Goal: Task Accomplishment & Management: Complete application form

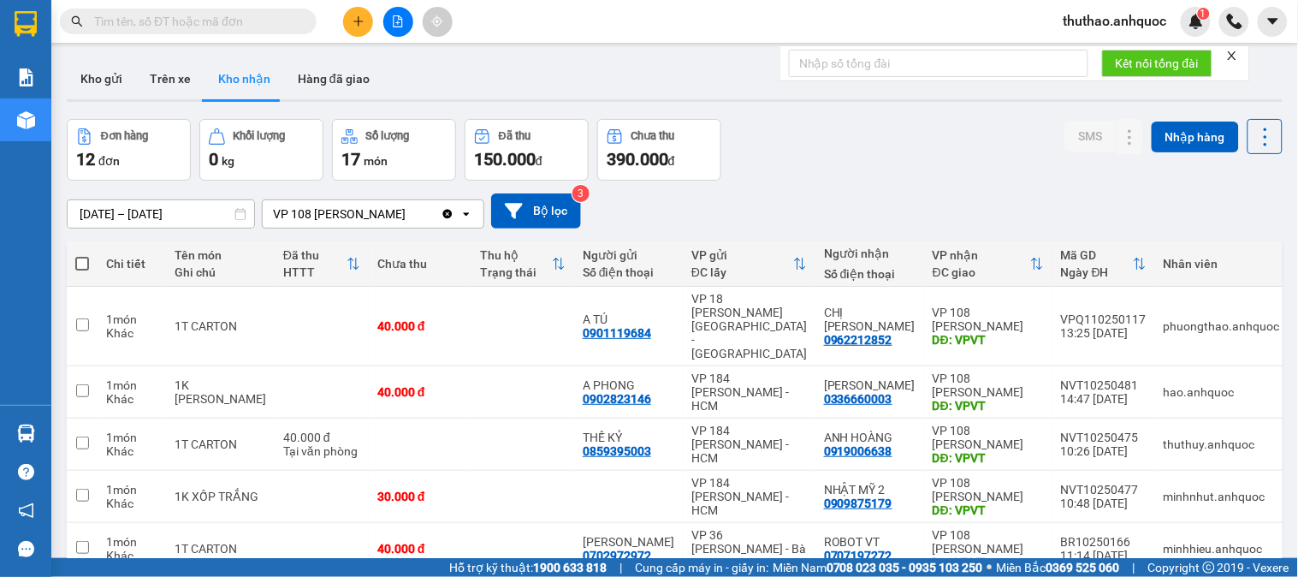
click at [369, 14] on button at bounding box center [358, 22] width 30 height 30
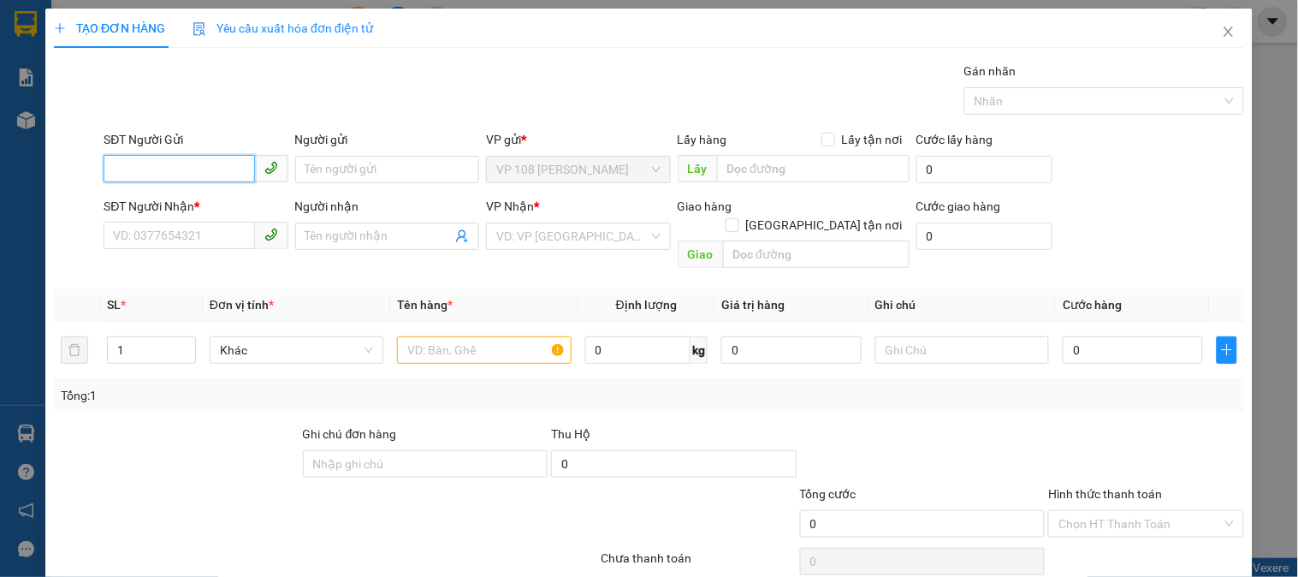
click at [175, 168] on input "SĐT Người Gửi" at bounding box center [179, 168] width 151 height 27
type input "0915002870"
click at [219, 201] on div "0915002870 - C HIỀN" at bounding box center [194, 203] width 162 height 19
type input "C HIỀN"
type input "0854030079"
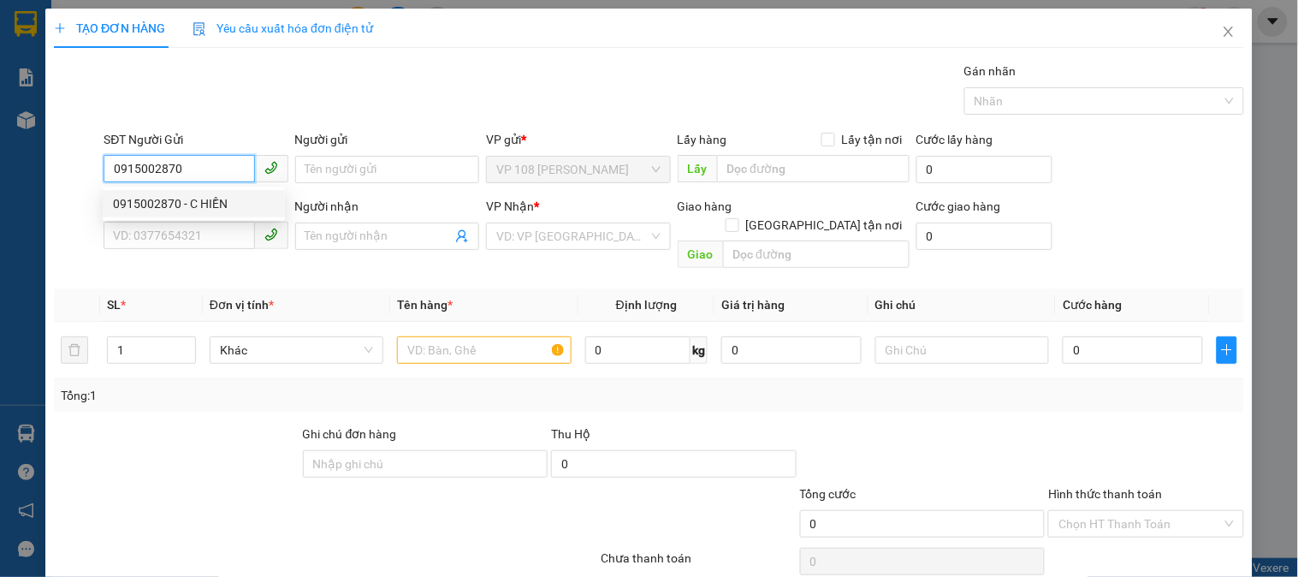
type input "C NGÂN"
type input "VPBR"
type input "TTTM VP"
type input "30.000"
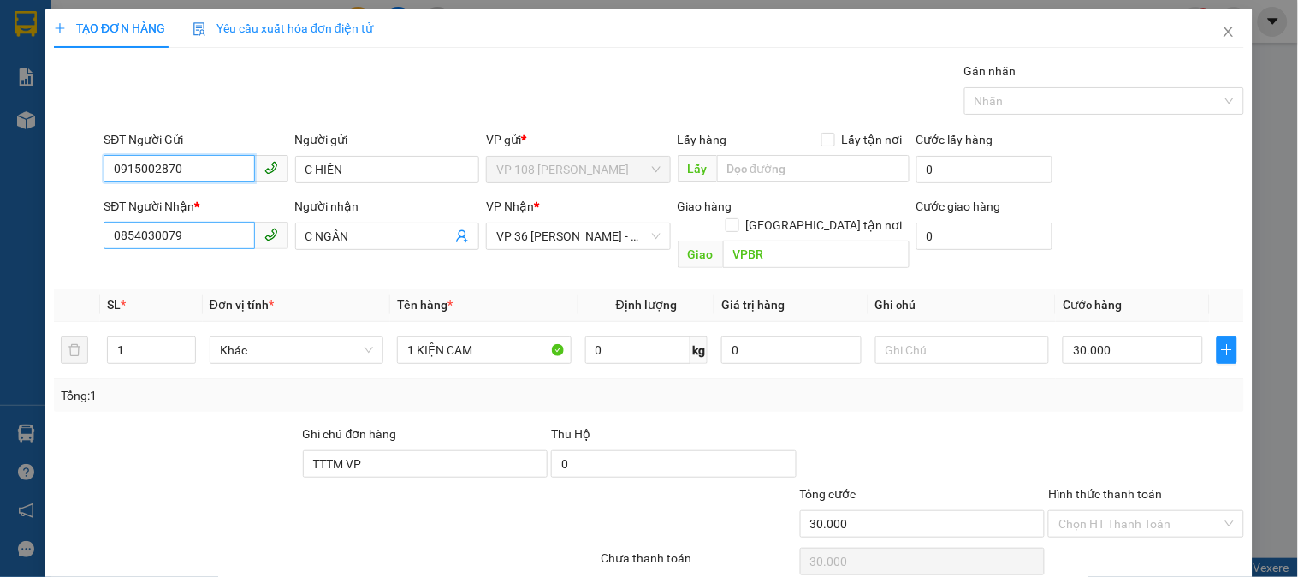
type input "0915002870"
drag, startPoint x: 199, startPoint y: 238, endPoint x: 9, endPoint y: 229, distance: 189.4
click at [9, 229] on div "TẠO ĐƠN HÀNG Yêu cầu xuất hóa đơn điện tử Transit Pickup Surcharge Ids Transit …" at bounding box center [649, 288] width 1298 height 577
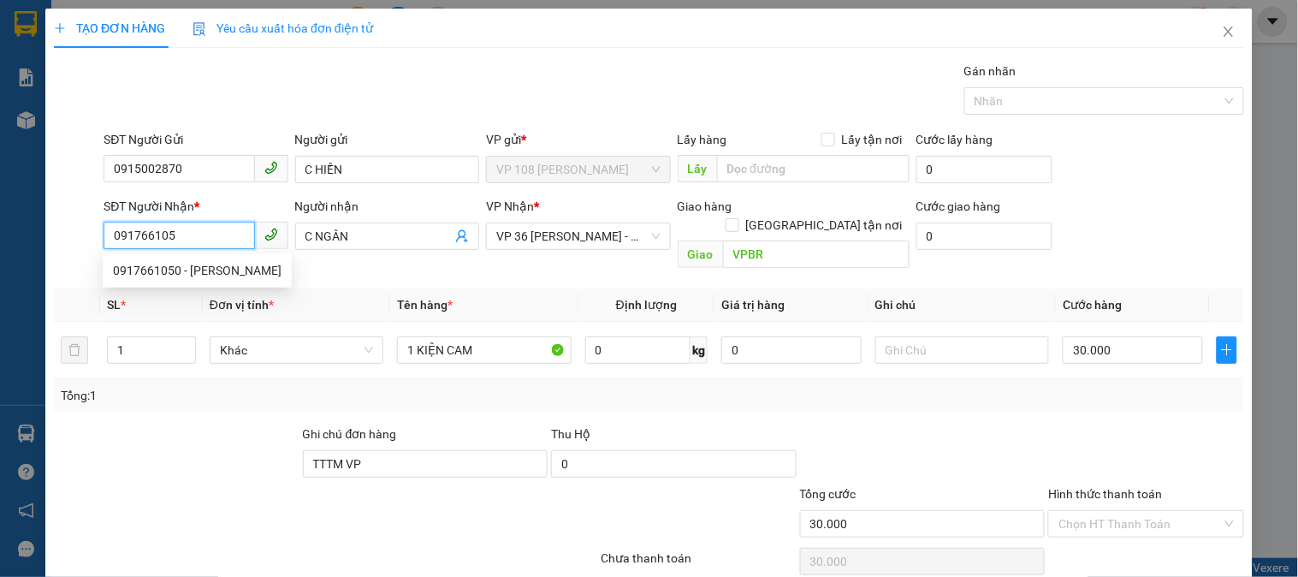
type input "0917661050"
click at [176, 264] on div "0917661050 - C HUY" at bounding box center [197, 270] width 169 height 19
type input "C HUY"
type input "VP NVT"
type input "20.000"
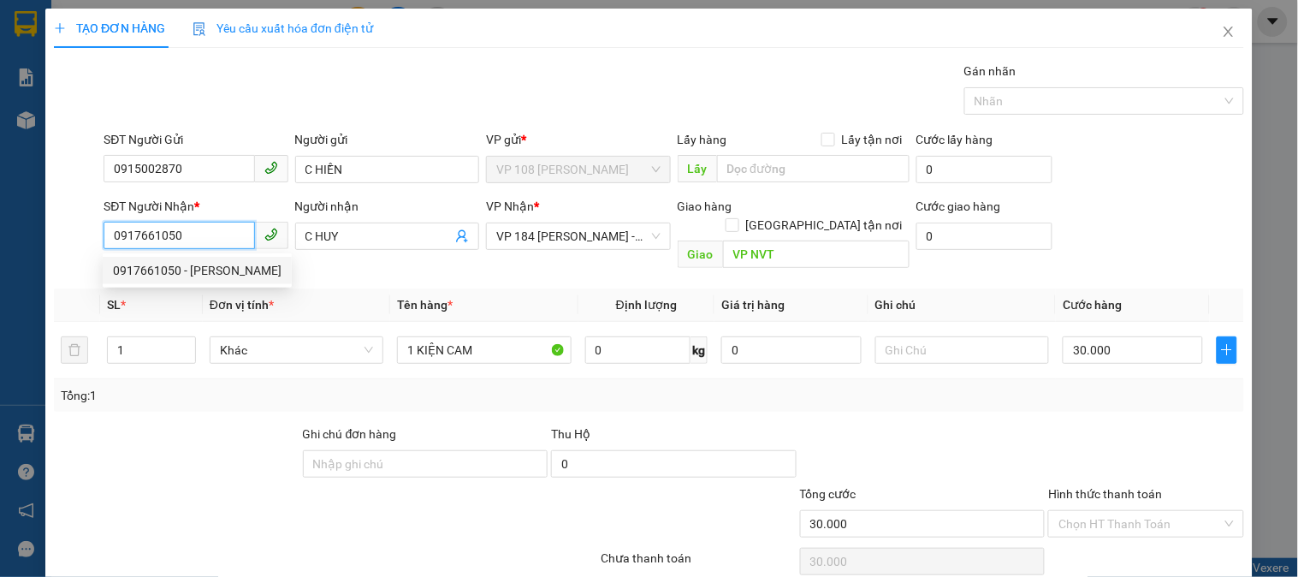
type input "20.000"
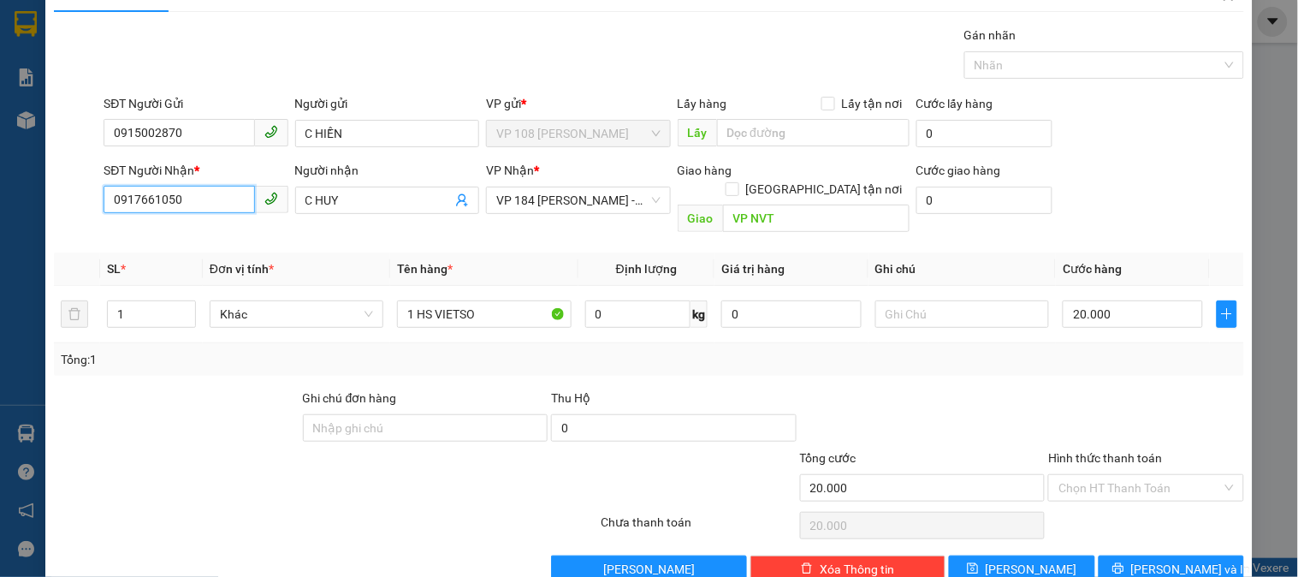
scroll to position [56, 0]
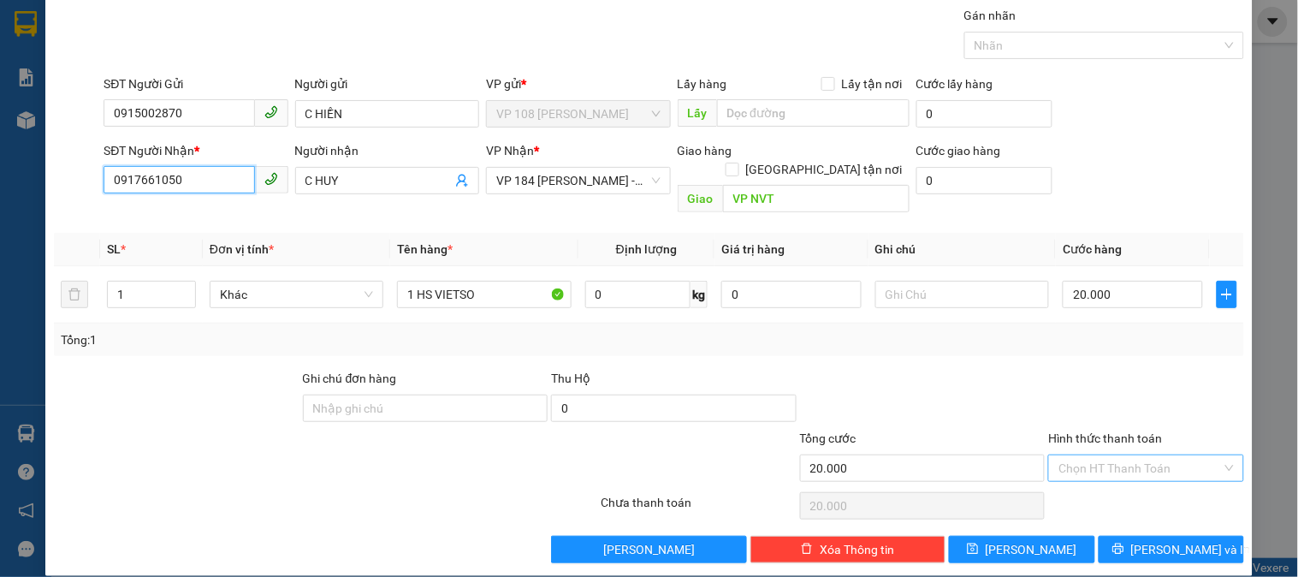
type input "0917661050"
click at [1097, 455] on input "Hình thức thanh toán" at bounding box center [1140, 468] width 163 height 26
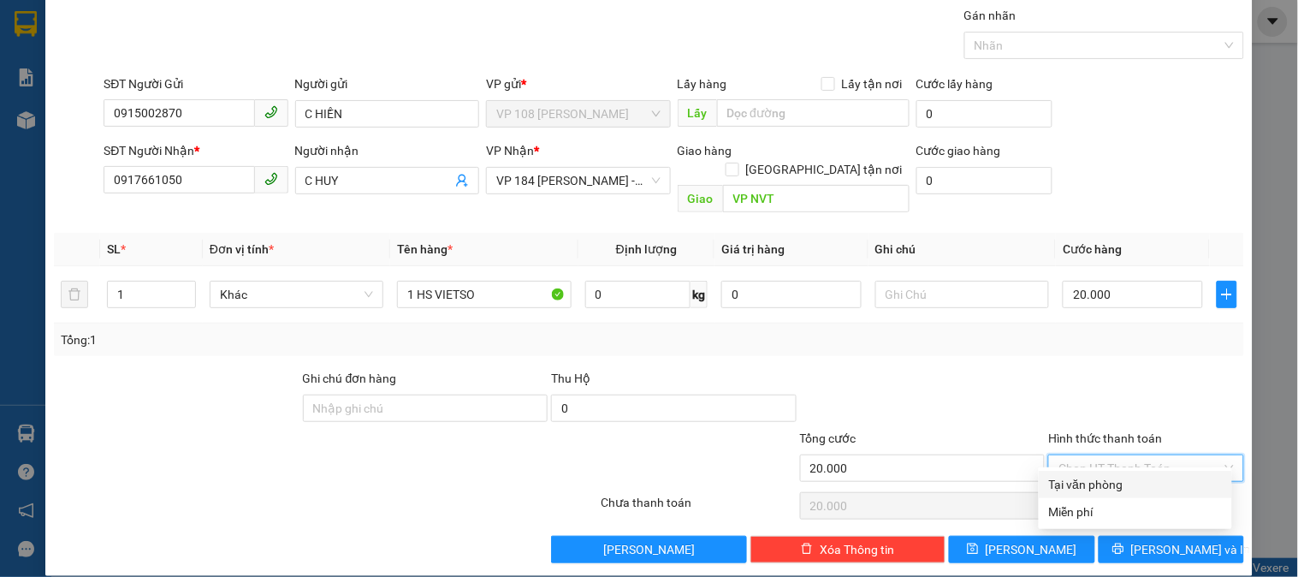
click at [1082, 483] on div "Tại văn phòng" at bounding box center [1135, 484] width 173 height 19
type input "0"
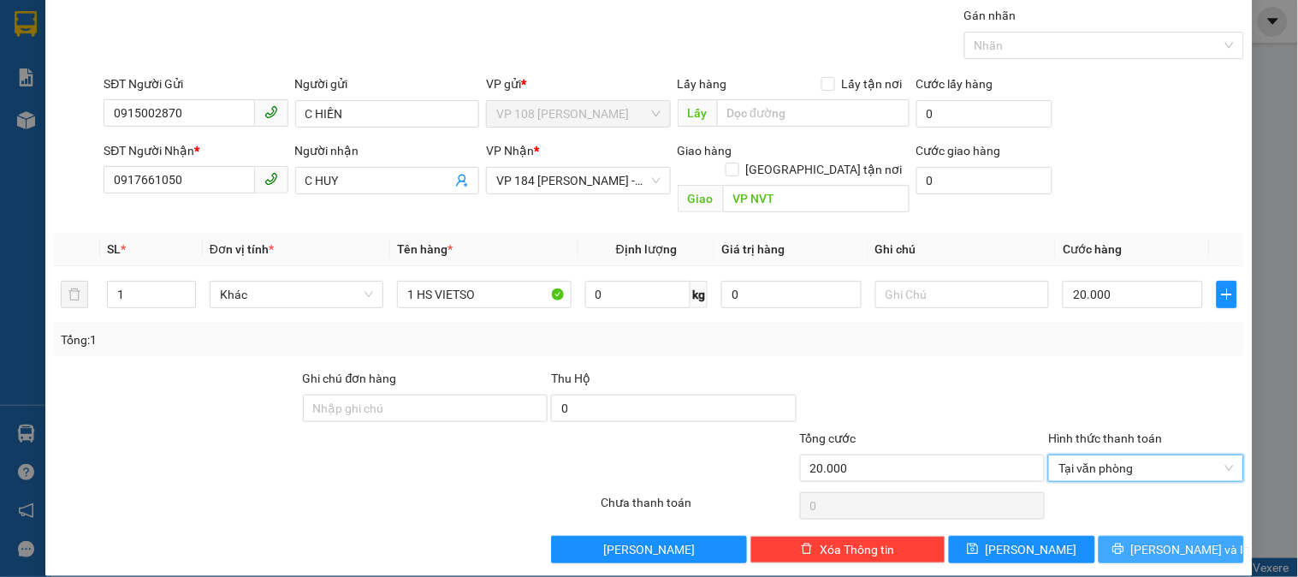
click at [1183, 540] on span "Lưu và In" at bounding box center [1191, 549] width 120 height 19
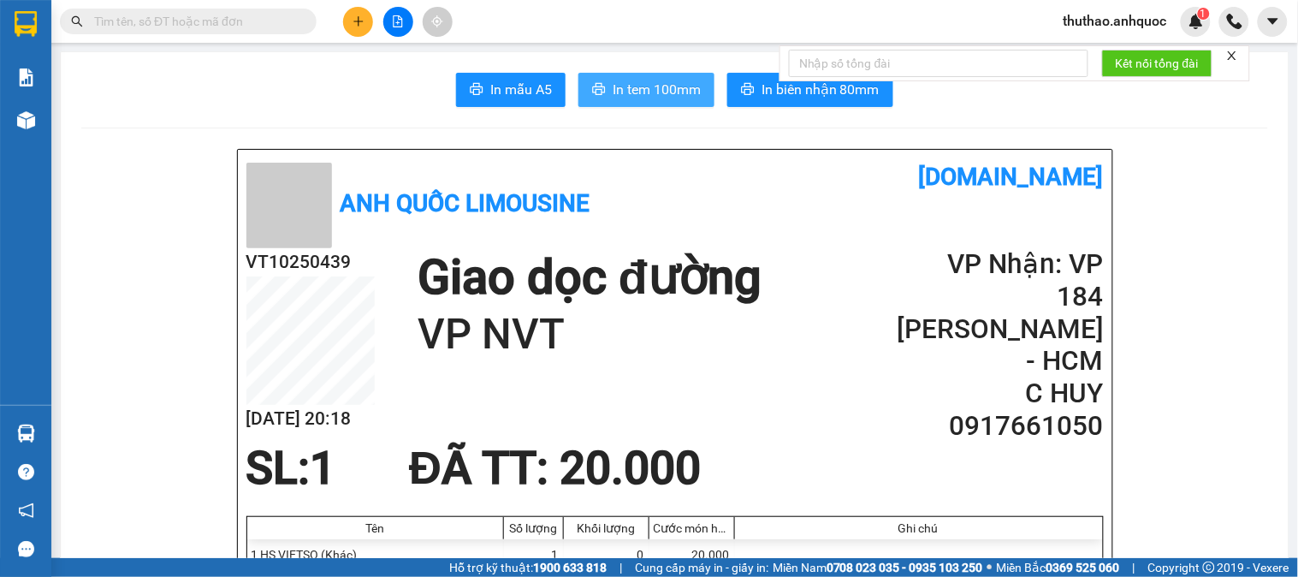
drag, startPoint x: 647, startPoint y: 74, endPoint x: 922, endPoint y: 563, distance: 561.4
click at [648, 74] on button "In tem 100mm" at bounding box center [647, 90] width 136 height 34
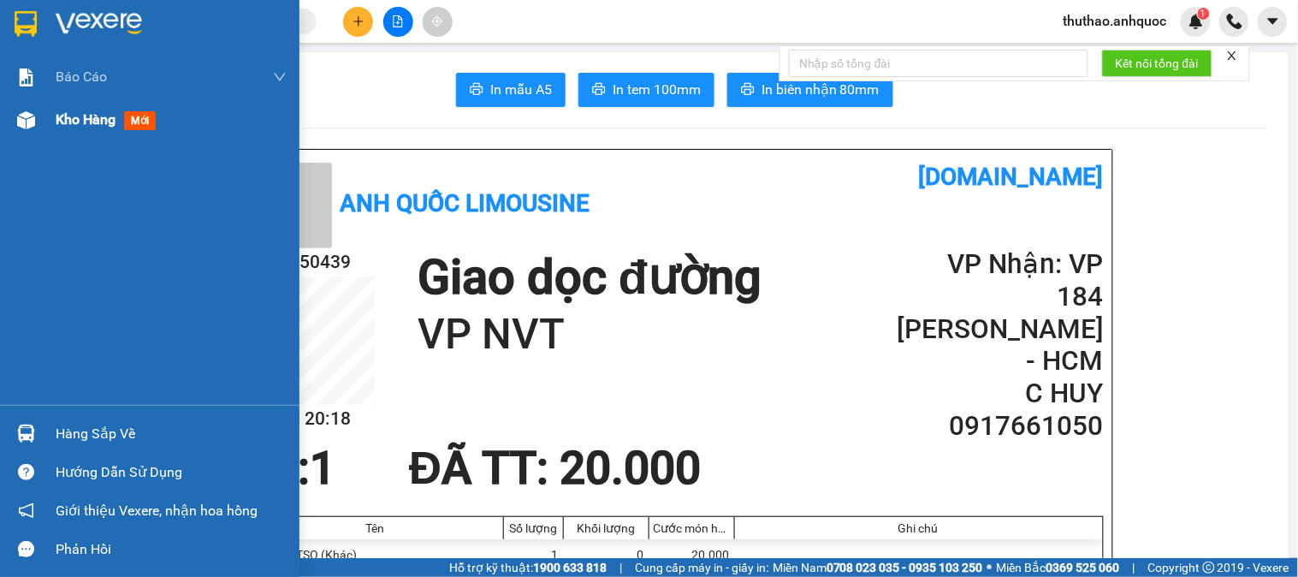
drag, startPoint x: 64, startPoint y: 112, endPoint x: 1259, endPoint y: 1, distance: 1199.9
click at [67, 112] on span "Kho hàng" at bounding box center [86, 119] width 60 height 16
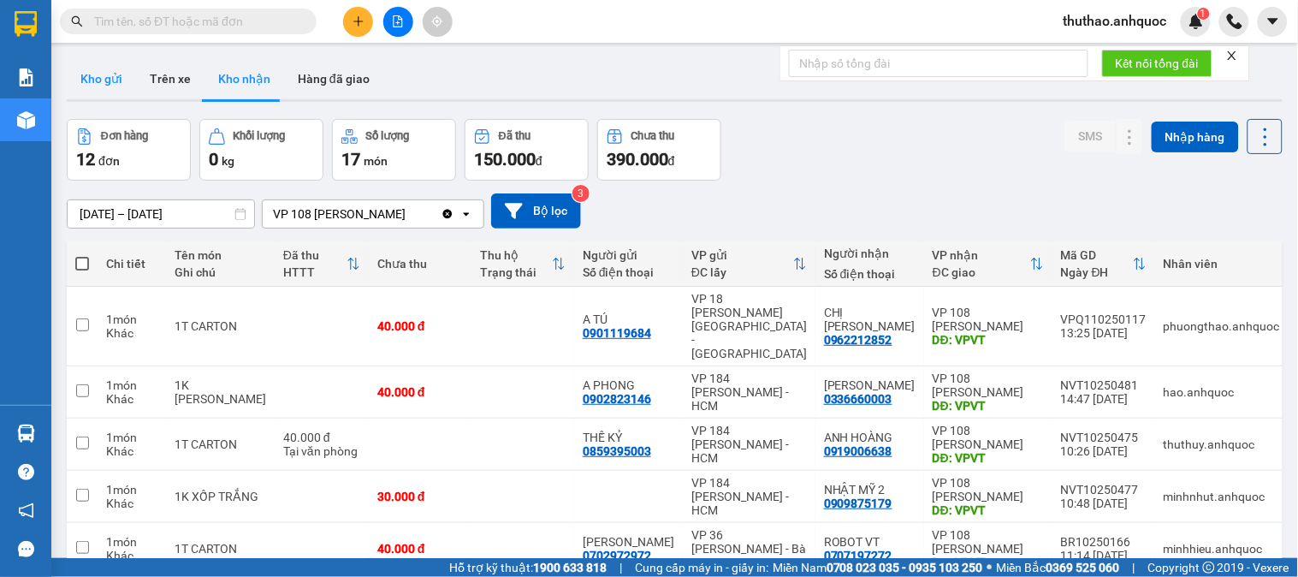
click at [101, 74] on button "Kho gửi" at bounding box center [101, 78] width 69 height 41
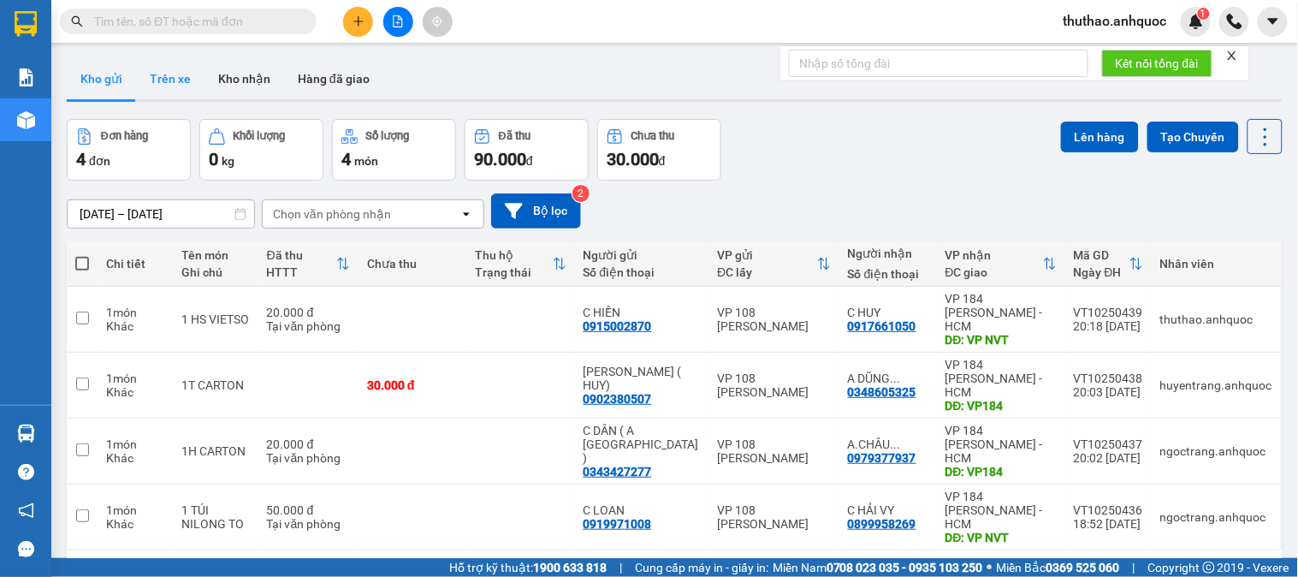
click at [174, 74] on button "Trên xe" at bounding box center [170, 78] width 68 height 41
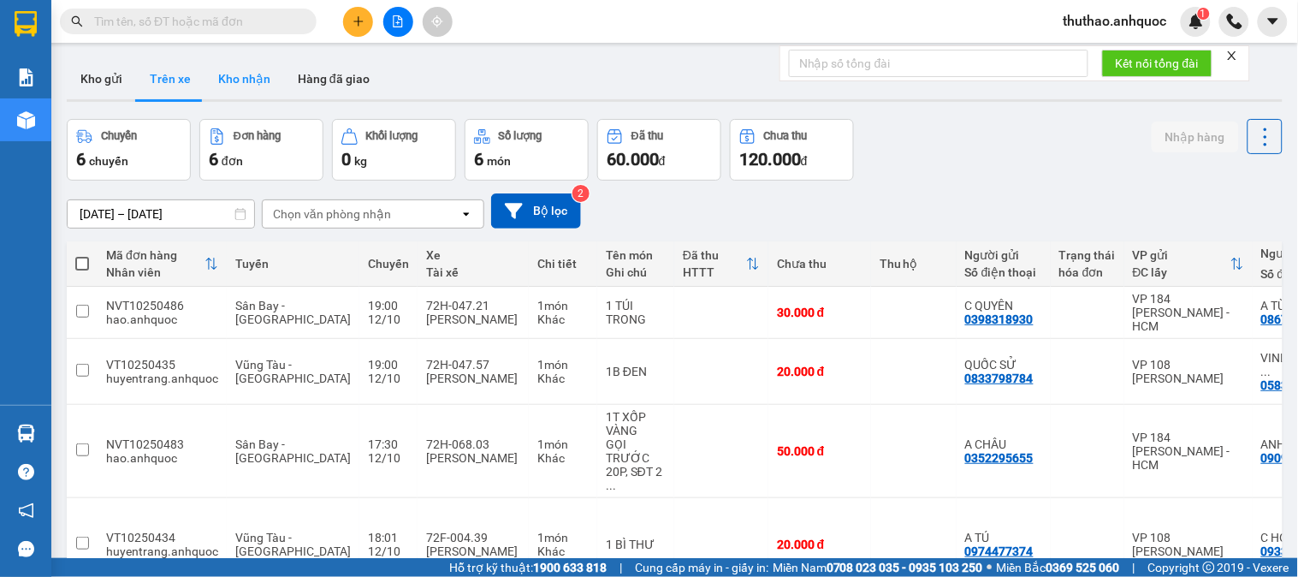
click at [251, 82] on button "Kho nhận" at bounding box center [245, 78] width 80 height 41
type input "[DATE] – [DATE]"
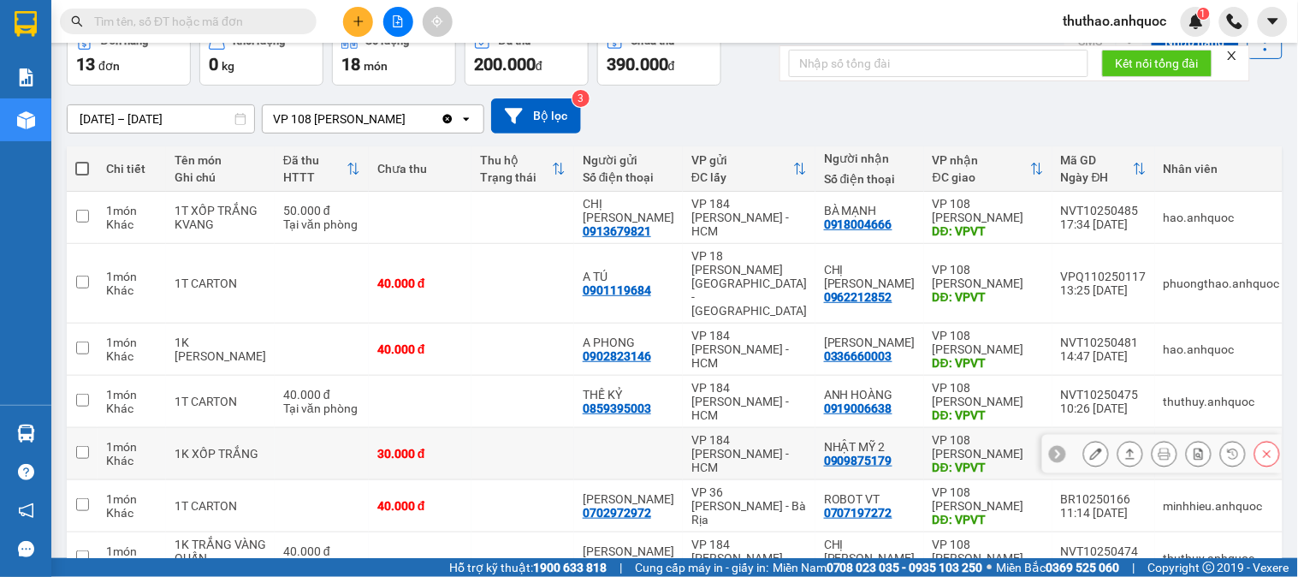
scroll to position [190, 0]
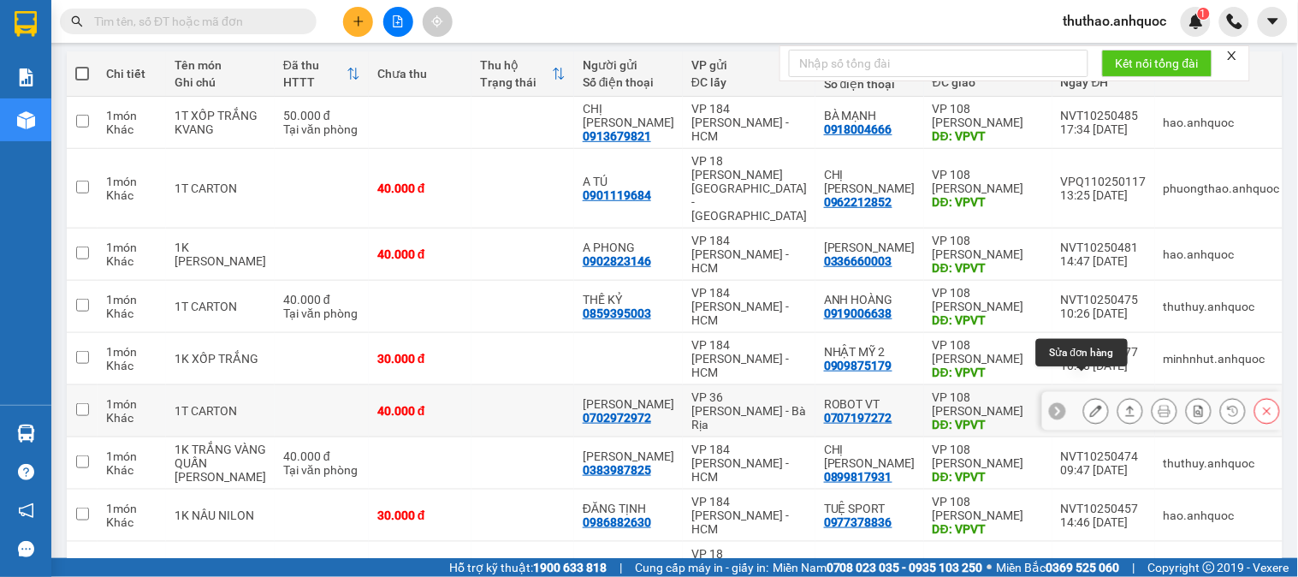
click at [1090, 405] on icon at bounding box center [1096, 411] width 12 height 12
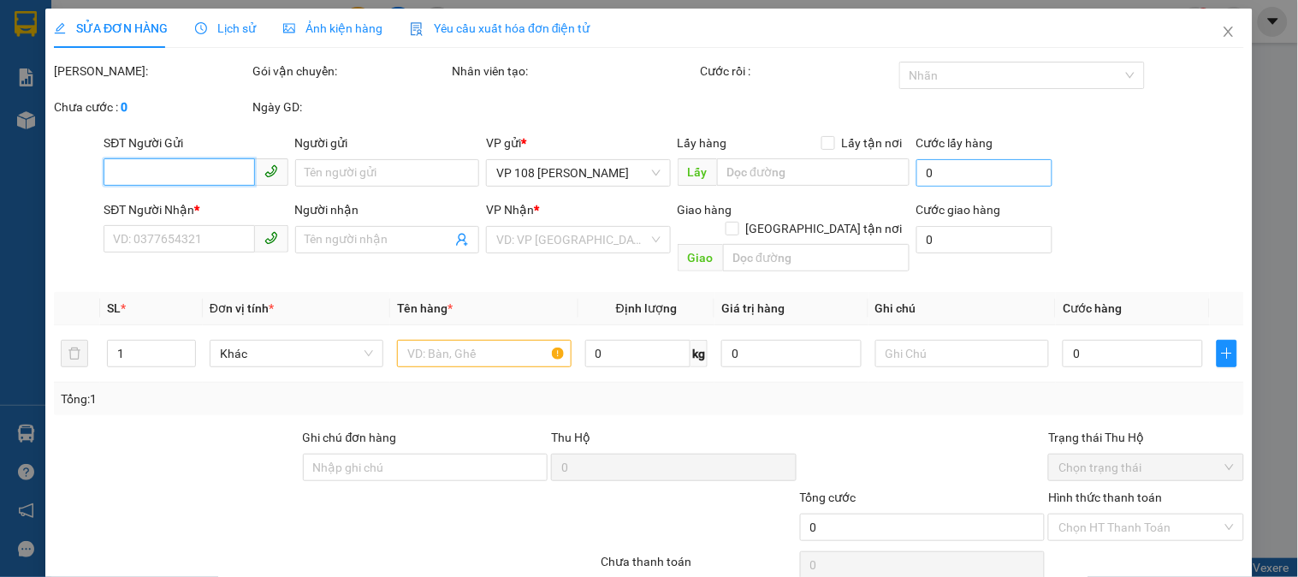
type input "0702972972"
type input "ANH MINH"
type input "0707197272"
type input "ROBOT VT"
type input "VPVT"
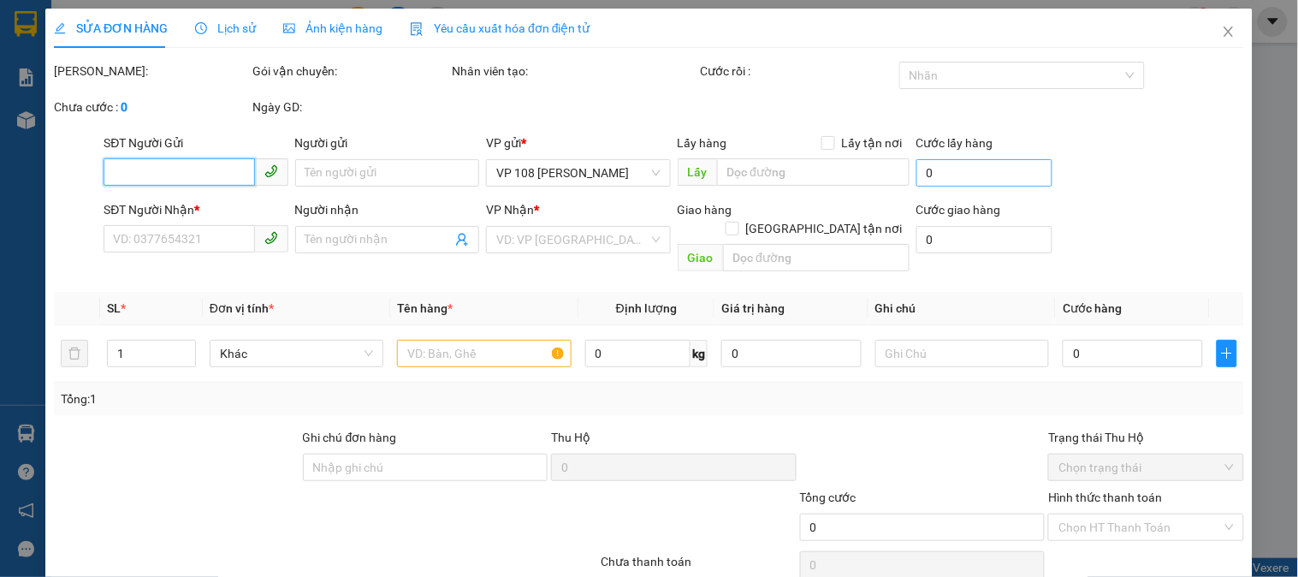
type input "40.000"
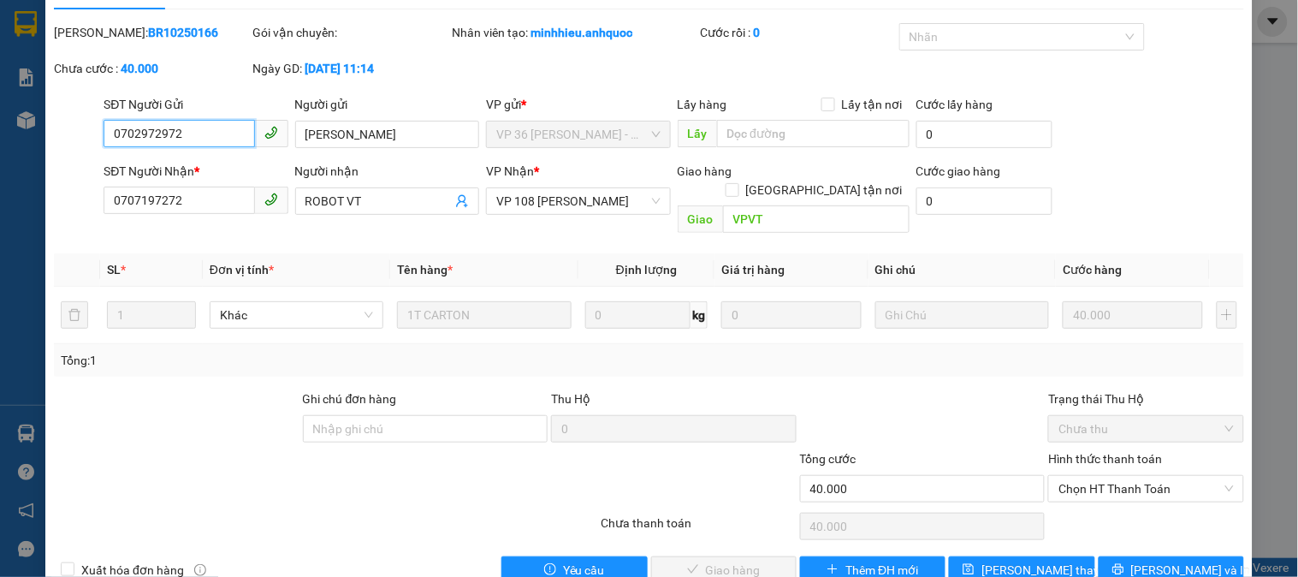
scroll to position [60, 0]
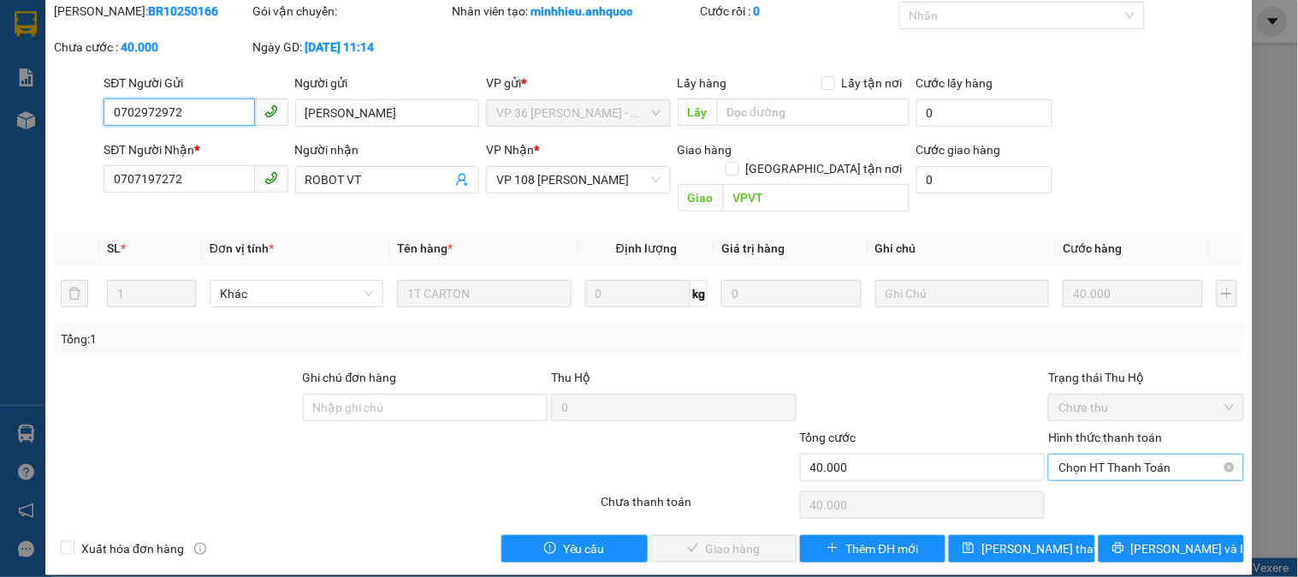
click at [1109, 454] on span "Chọn HT Thanh Toán" at bounding box center [1146, 467] width 175 height 26
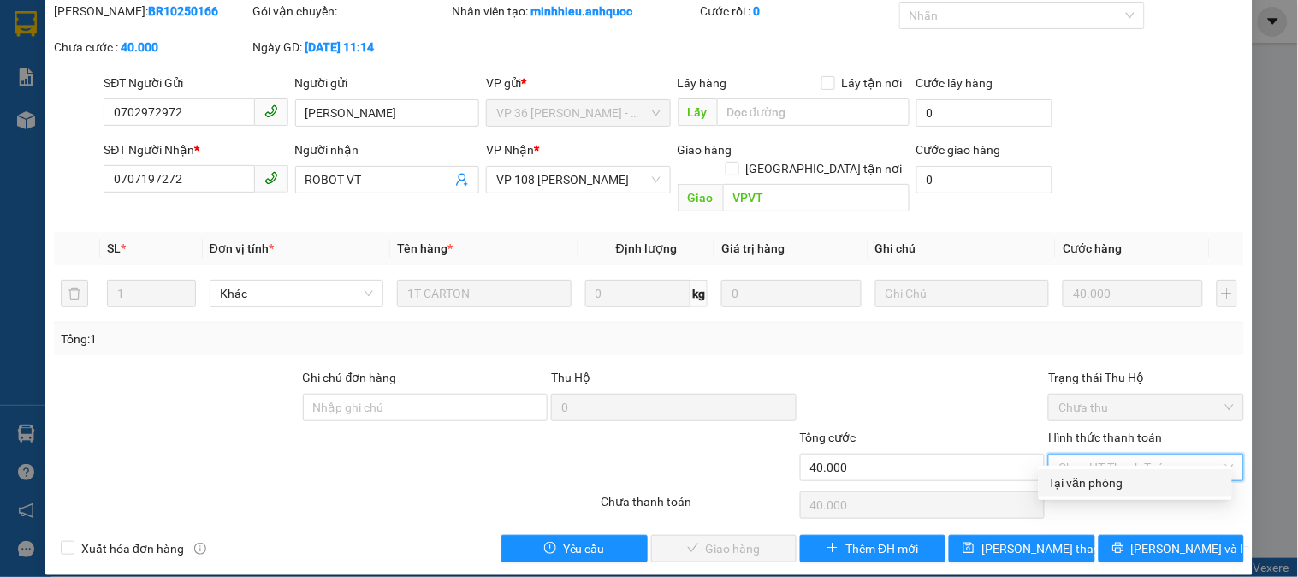
click at [1104, 482] on div "Tại văn phòng" at bounding box center [1135, 482] width 173 height 19
type input "0"
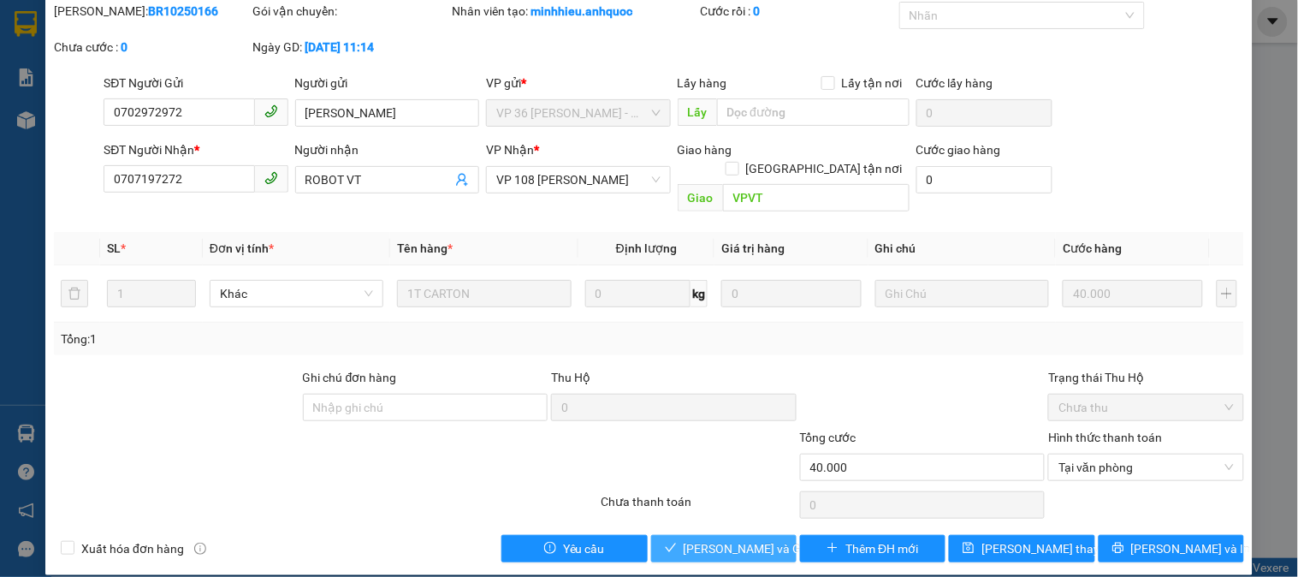
click at [740, 539] on span "Lưu và Giao hàng" at bounding box center [766, 548] width 164 height 19
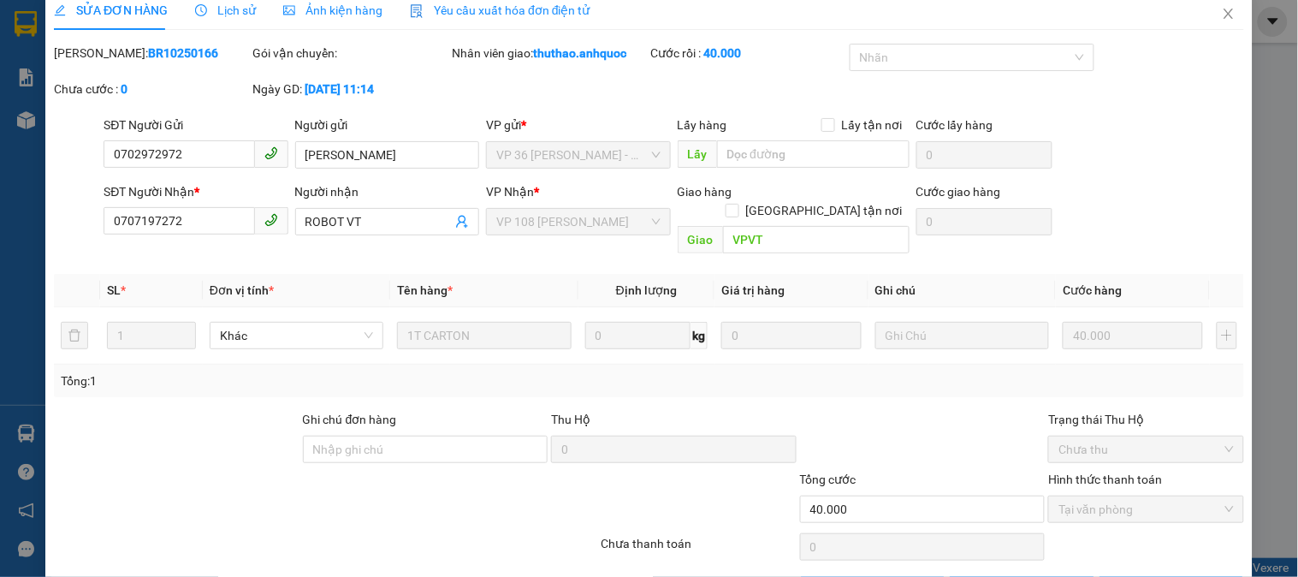
scroll to position [0, 0]
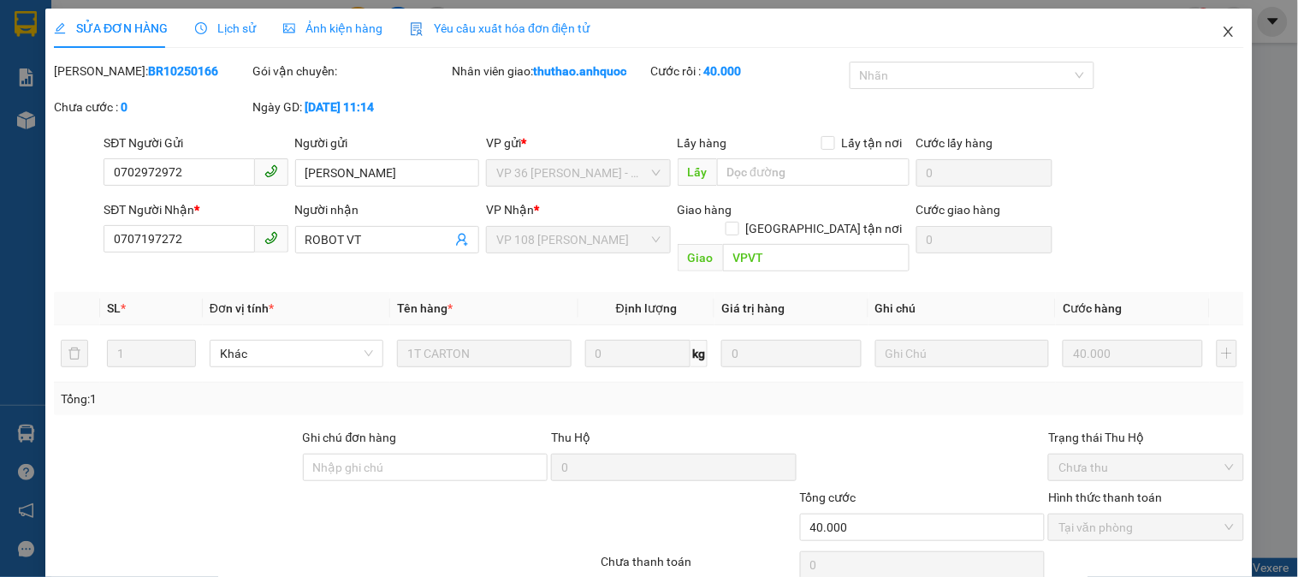
click at [1205, 27] on span "Close" at bounding box center [1229, 33] width 48 height 48
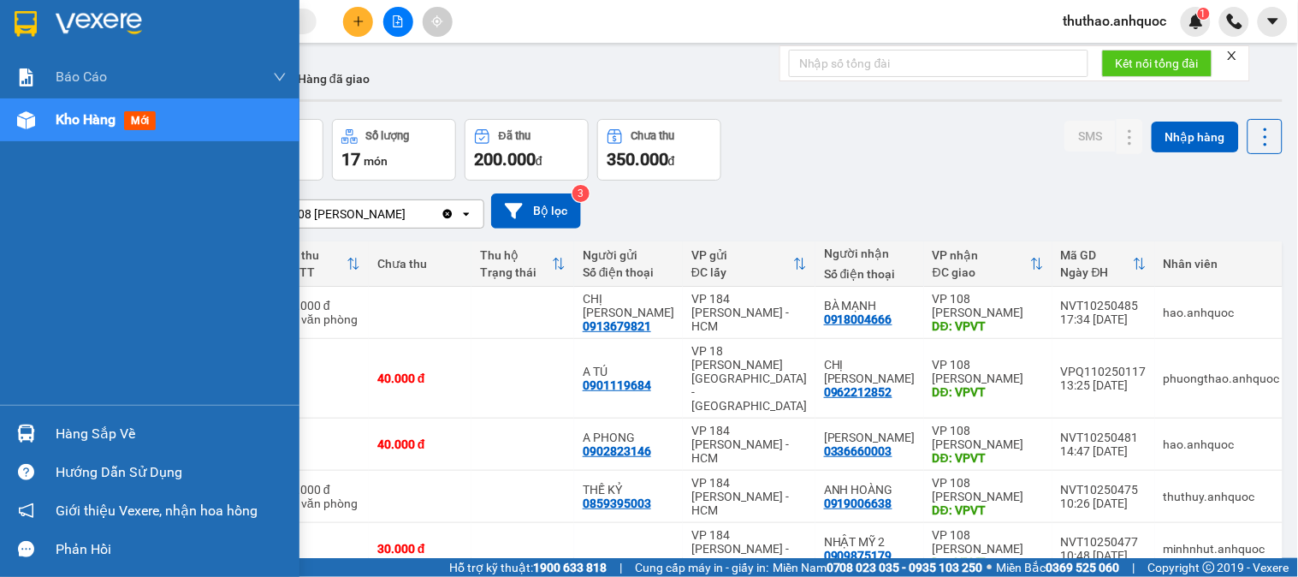
click at [86, 124] on span "Kho hàng" at bounding box center [86, 119] width 60 height 16
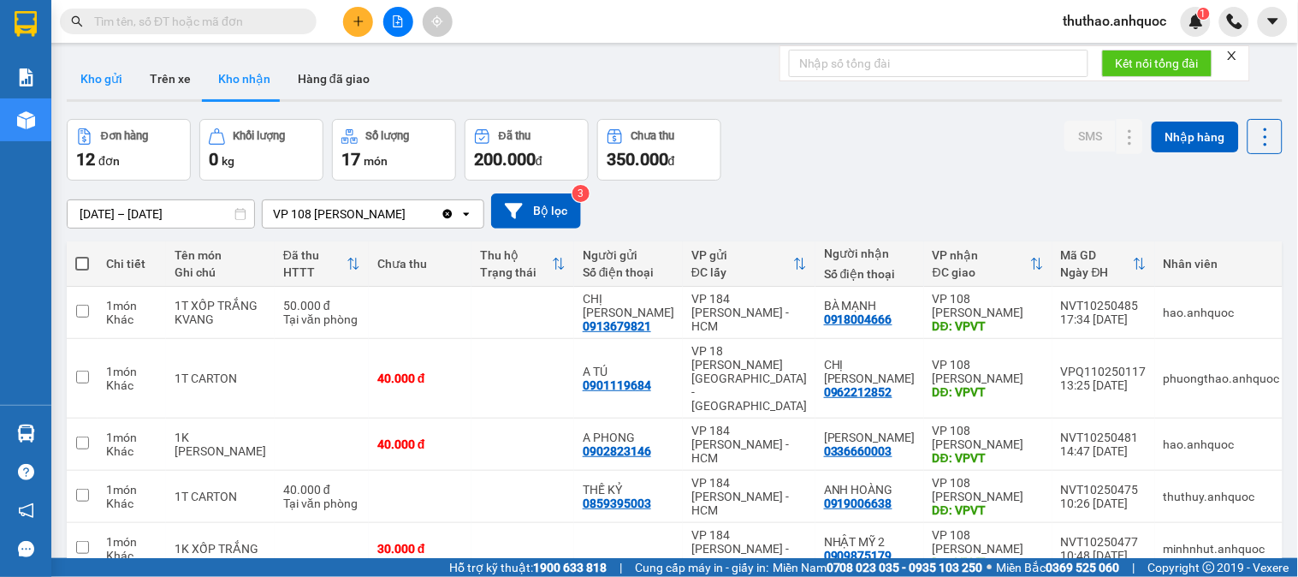
click at [110, 78] on button "Kho gửi" at bounding box center [101, 78] width 69 height 41
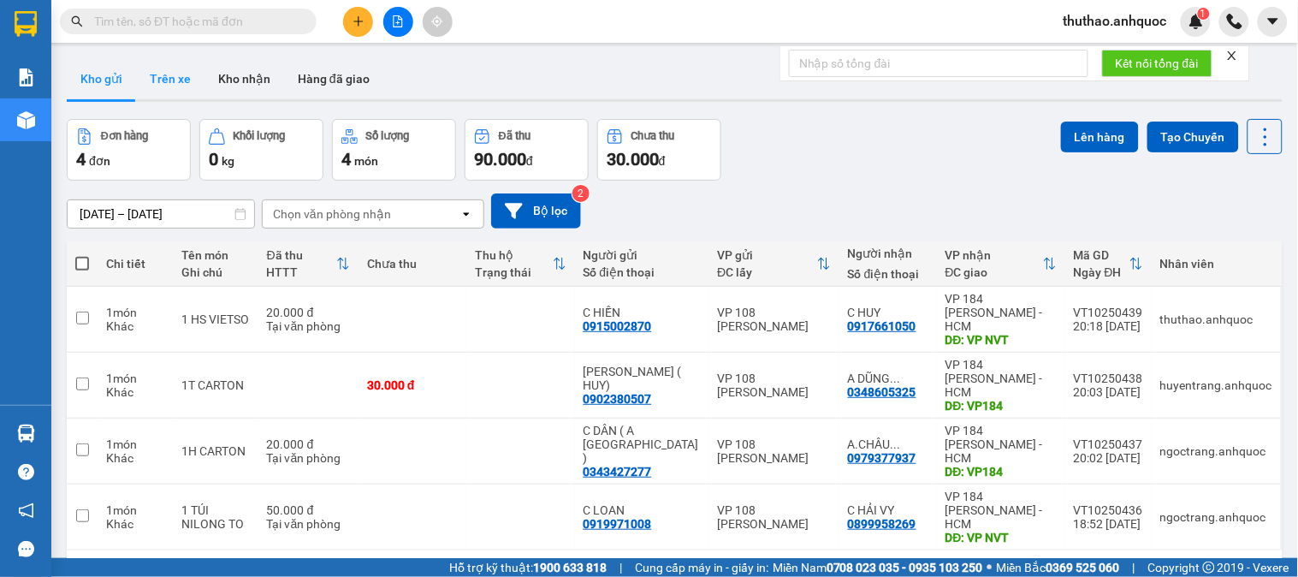
click at [159, 63] on button "Trên xe" at bounding box center [170, 78] width 68 height 41
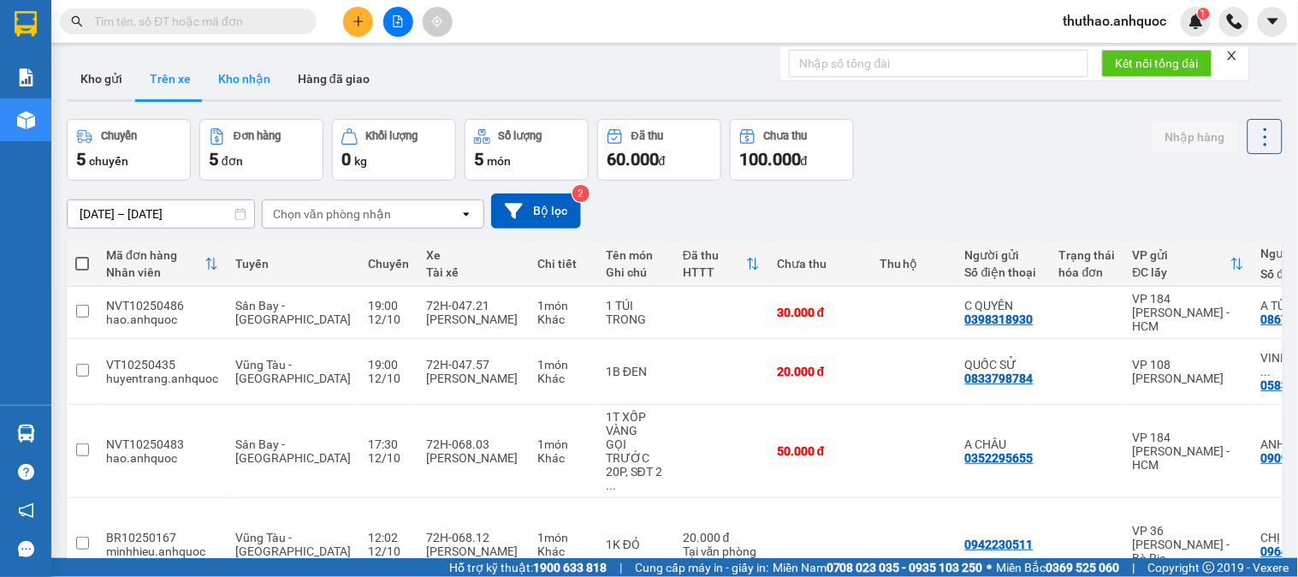
click at [245, 70] on button "Kho nhận" at bounding box center [245, 78] width 80 height 41
type input "[DATE] – [DATE]"
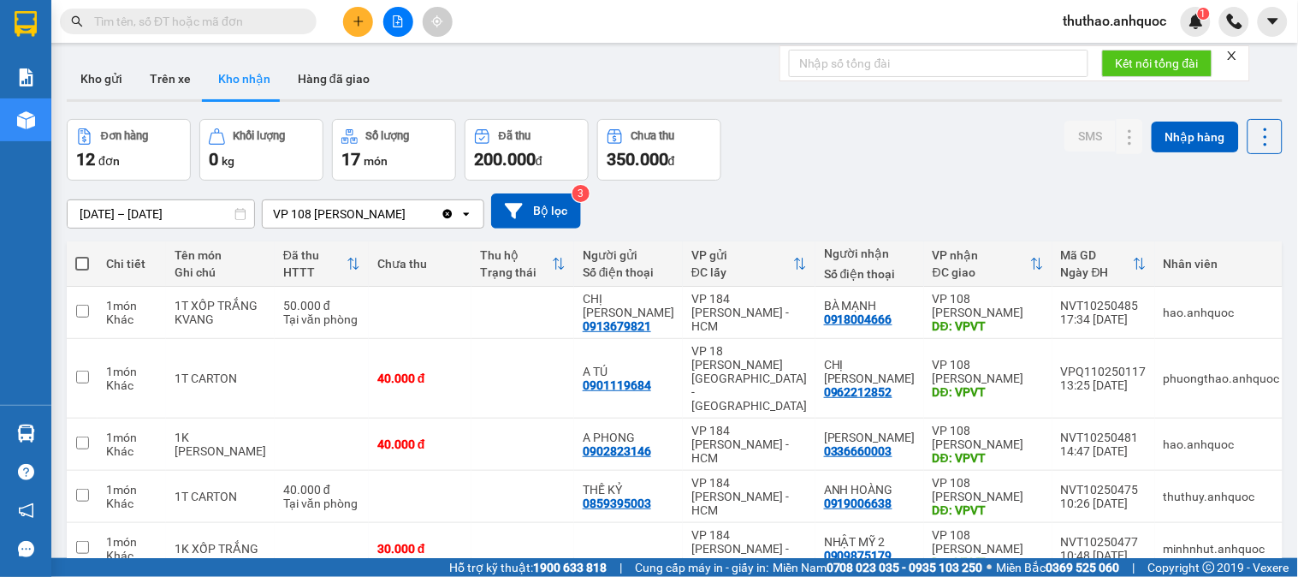
click at [806, 144] on div "Đơn hàng 12 đơn Khối lượng 0 kg Số lượng 17 món Đã thu 200.000 đ Chưa thu 350.0…" at bounding box center [675, 150] width 1216 height 62
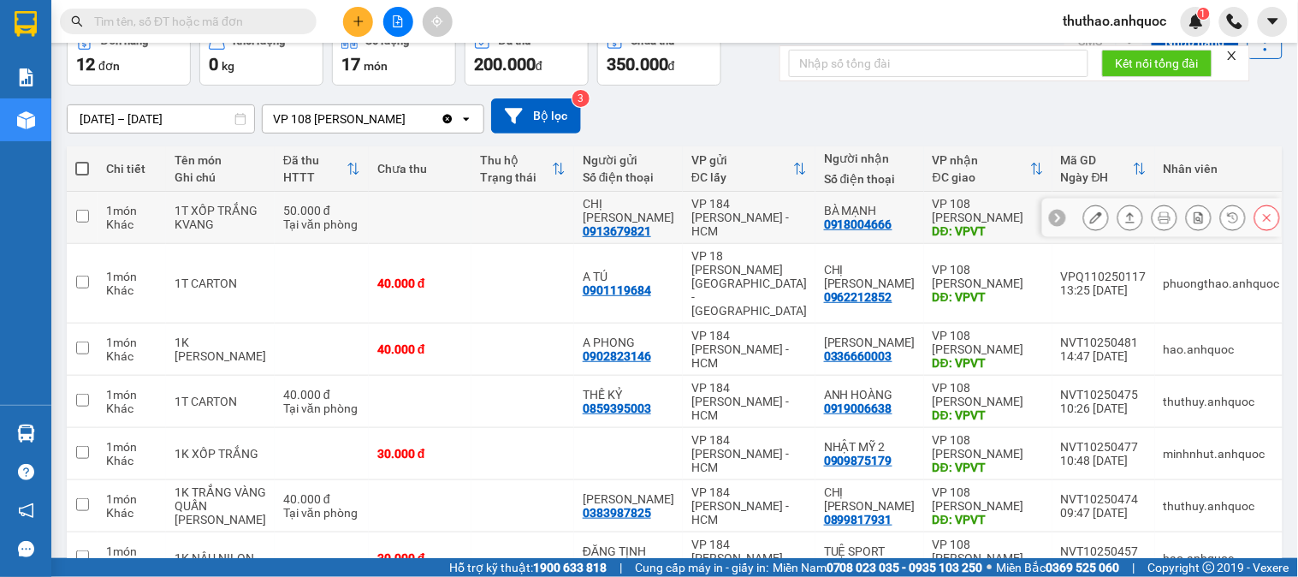
click at [1090, 211] on icon at bounding box center [1096, 217] width 12 height 12
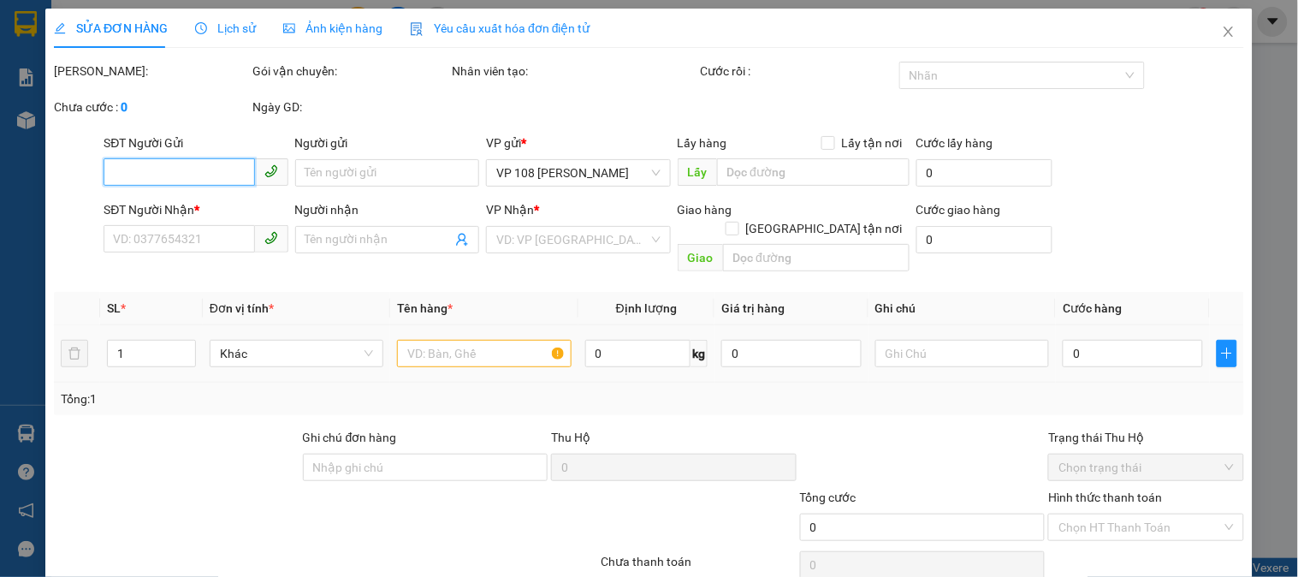
type input "0913679821"
type input "CHỊ DUNG"
type input "0918004666"
type input "BÀ MẠNH"
type input "VPVT"
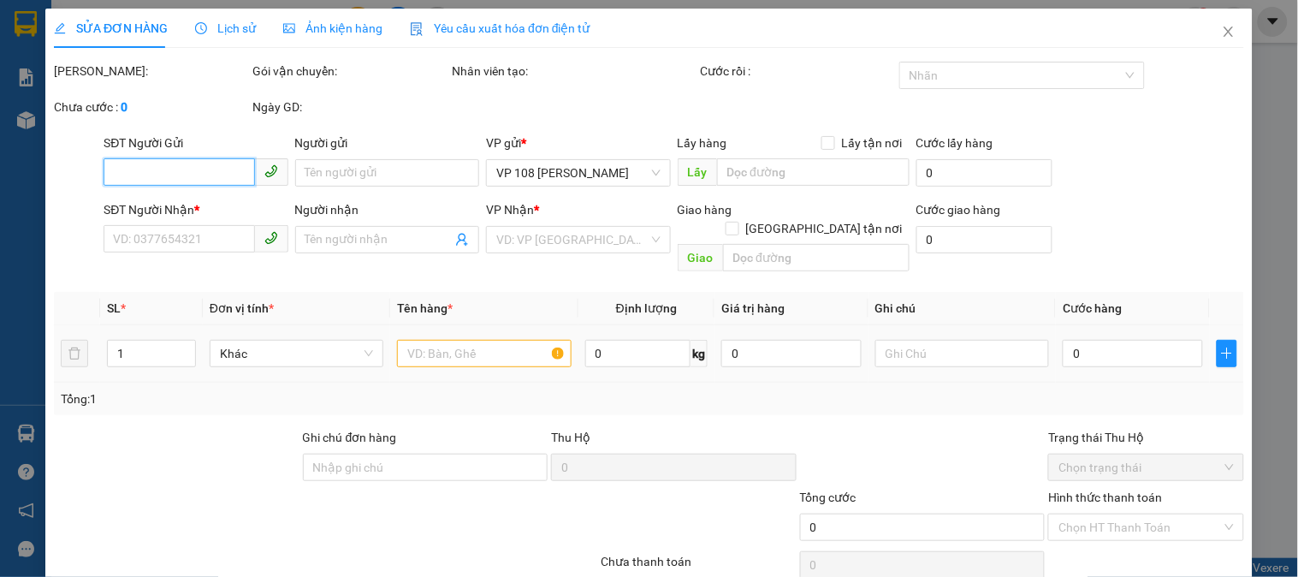
type input "TM 12/10 VP184 HẢO"
type input "50.000"
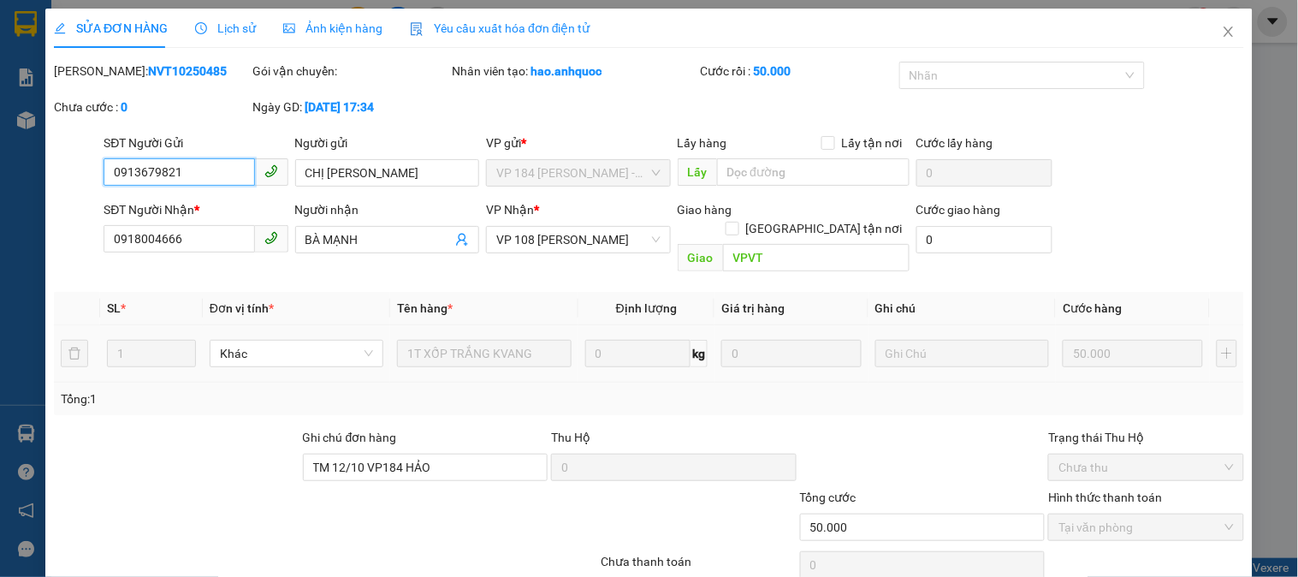
scroll to position [60, 0]
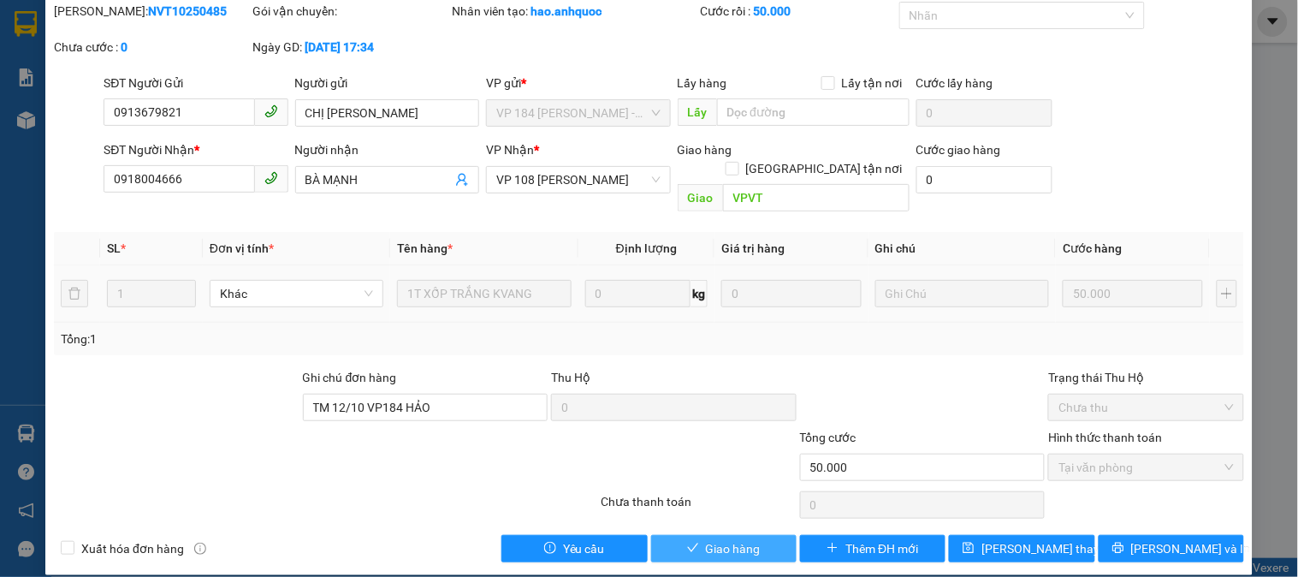
click at [738, 539] on span "Giao hàng" at bounding box center [733, 548] width 55 height 19
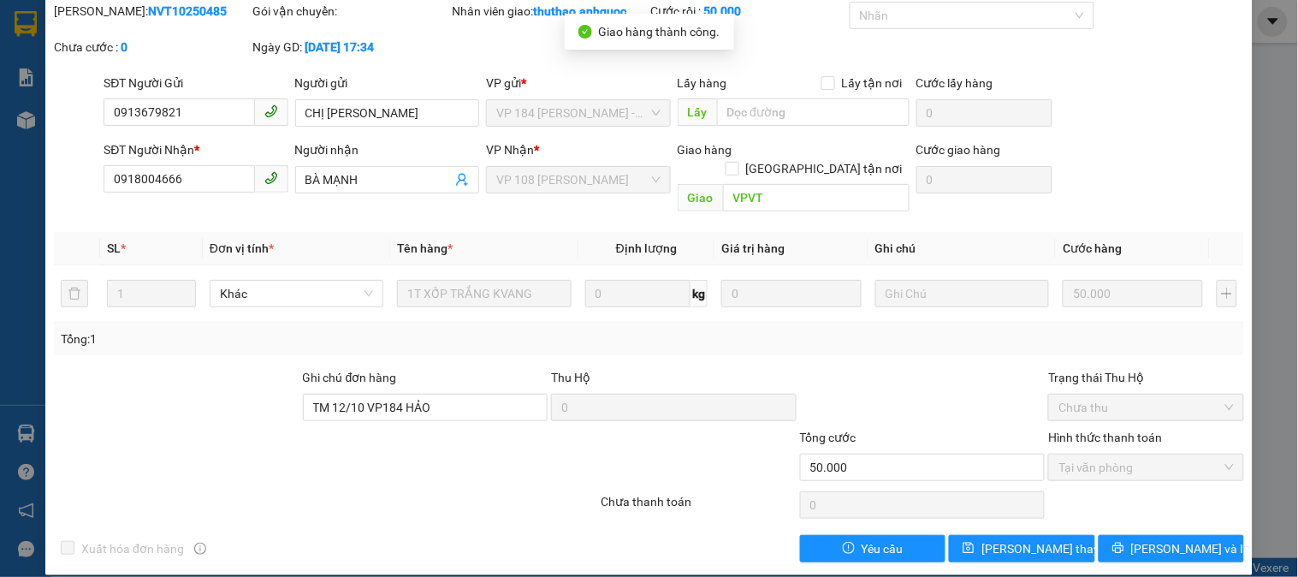
scroll to position [0, 0]
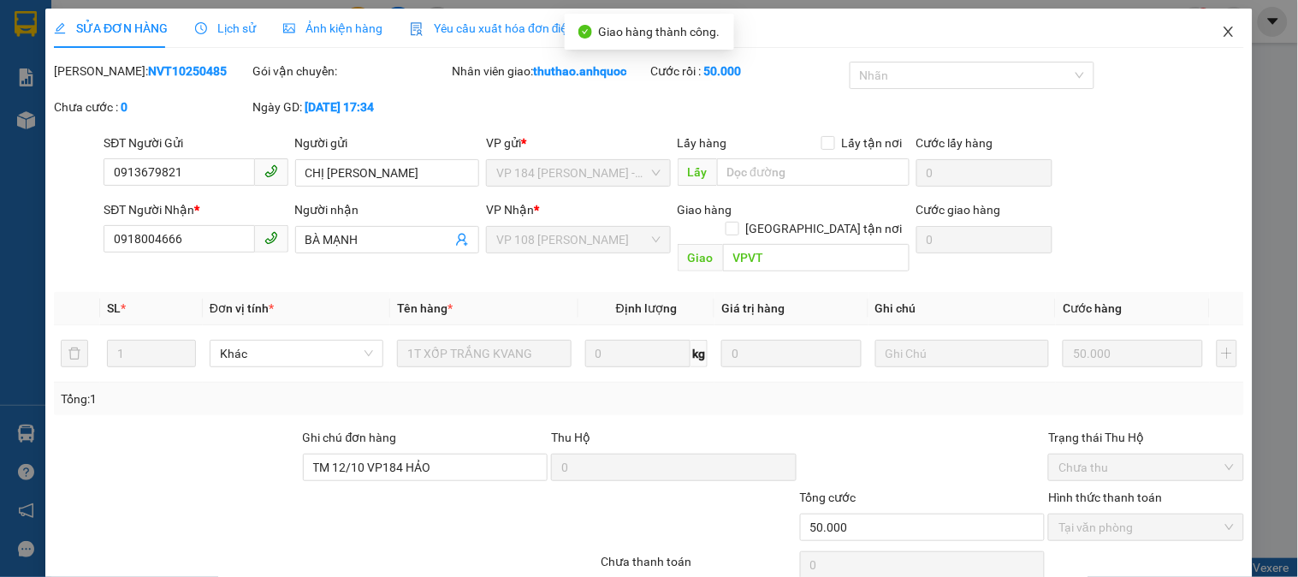
click at [1224, 34] on icon "close" at bounding box center [1228, 32] width 9 height 10
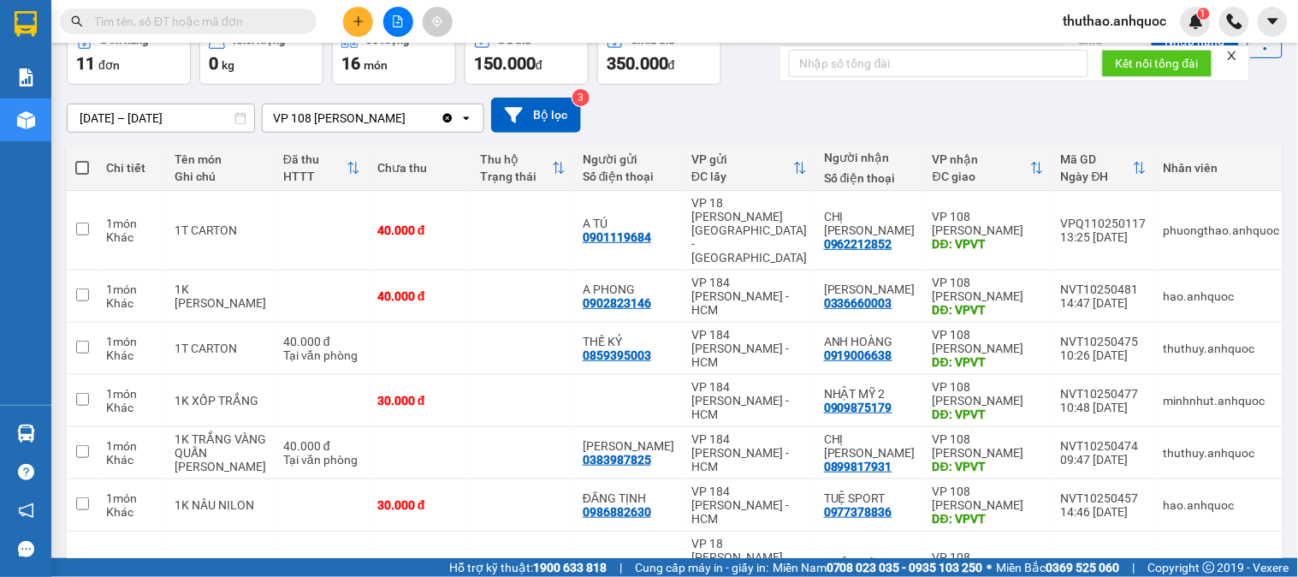
scroll to position [190, 0]
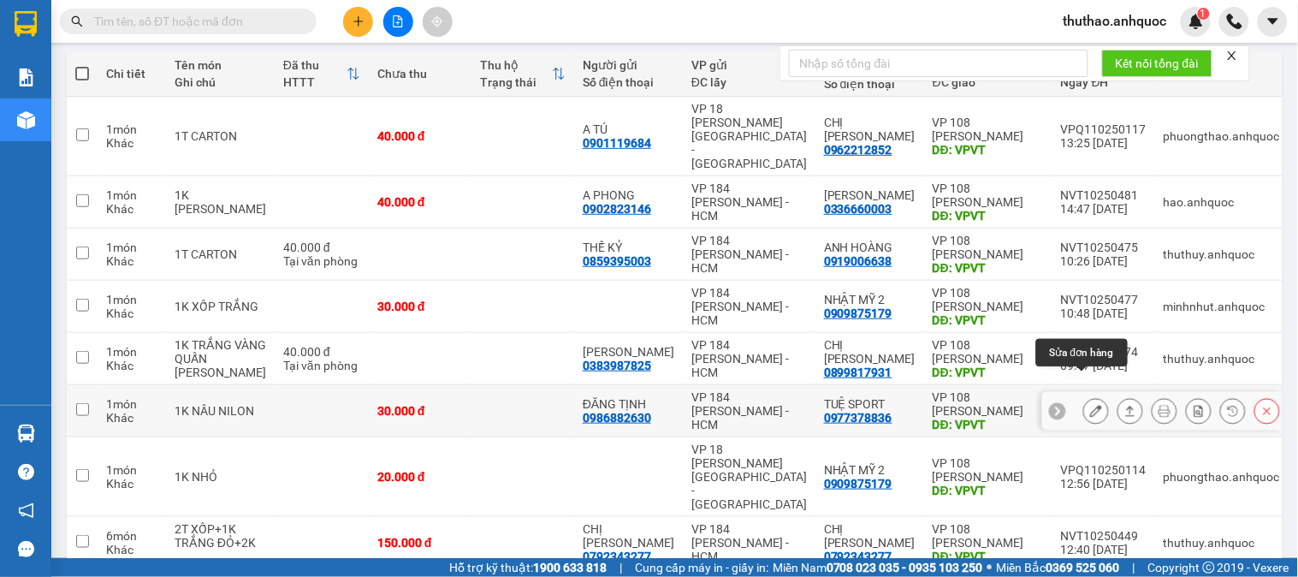
click at [1090, 405] on icon at bounding box center [1096, 411] width 12 height 12
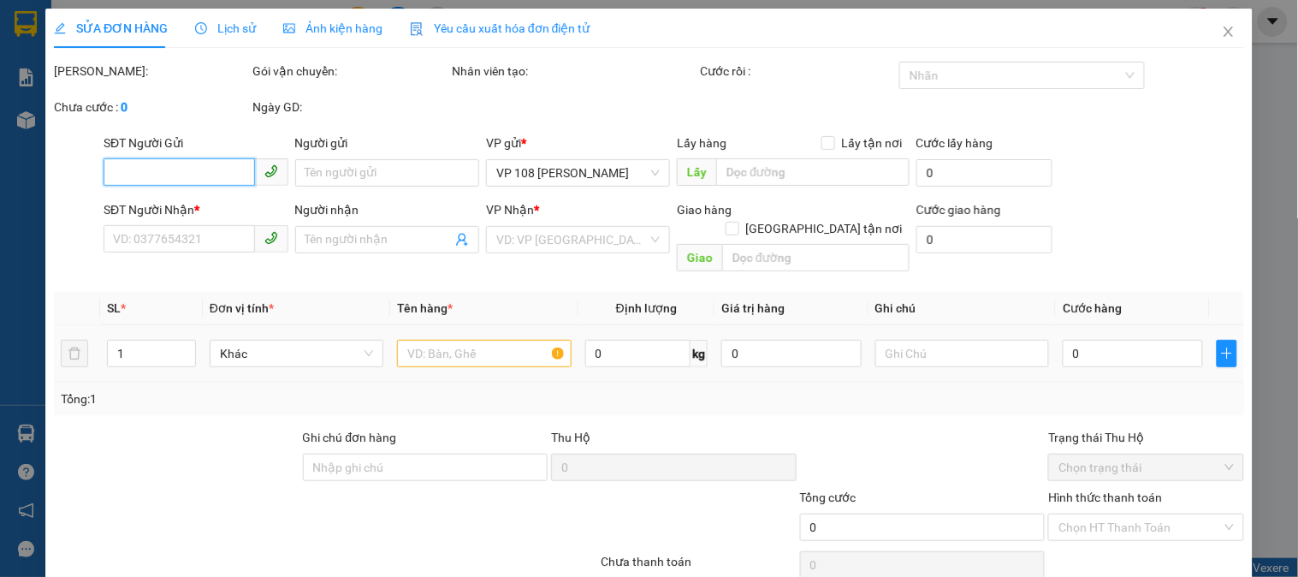
type input "0986882630"
type input "ĐĂNG TỊNH"
type input "0977378836"
type input "TUỆ SPORT"
type input "VPVT"
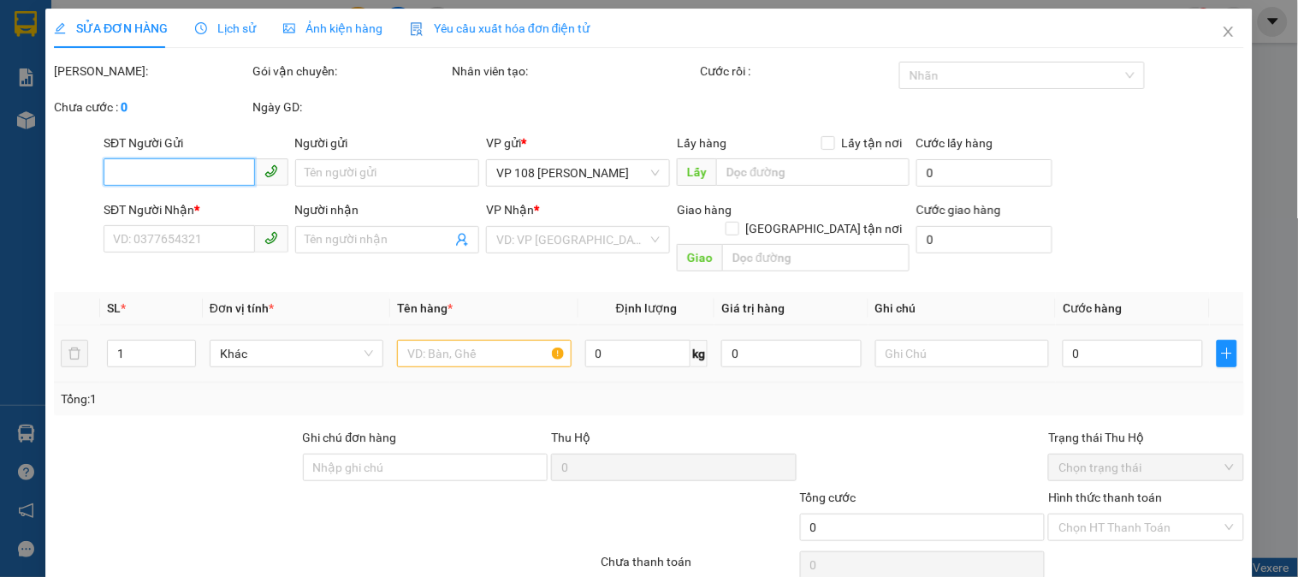
type input "30.000"
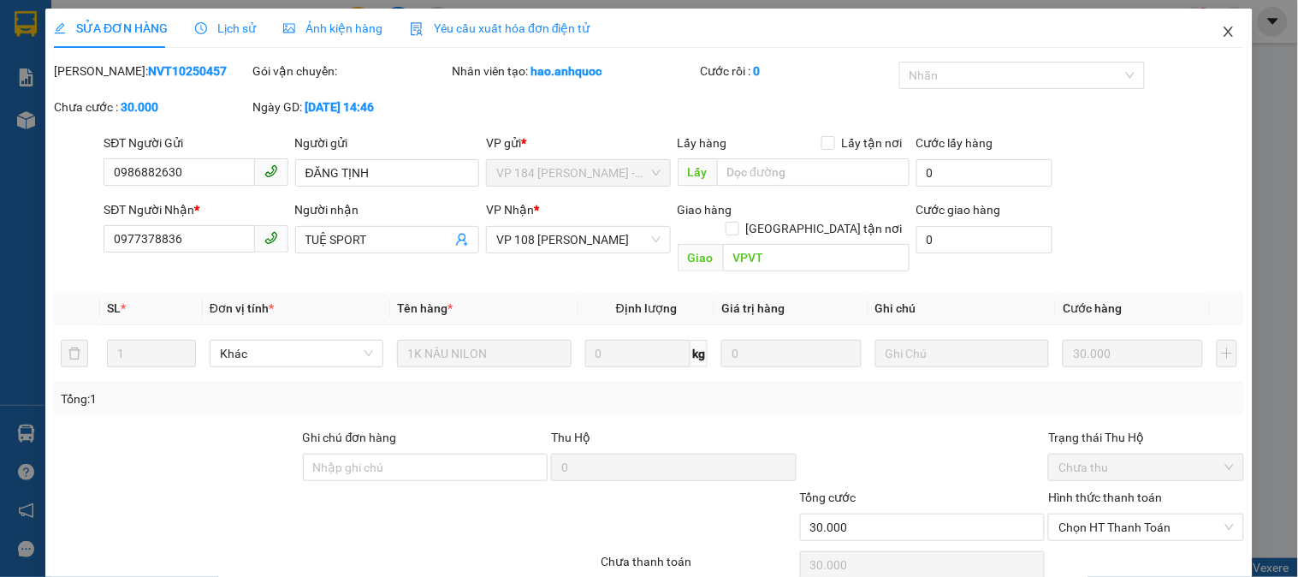
click at [1222, 27] on icon "close" at bounding box center [1229, 32] width 14 height 14
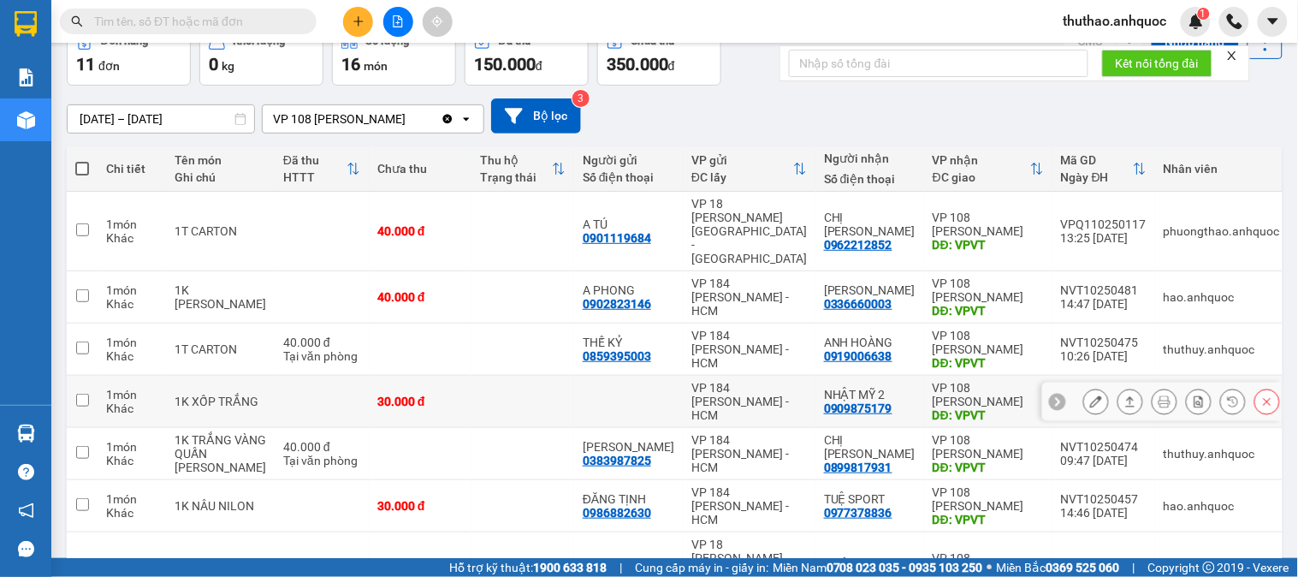
scroll to position [190, 0]
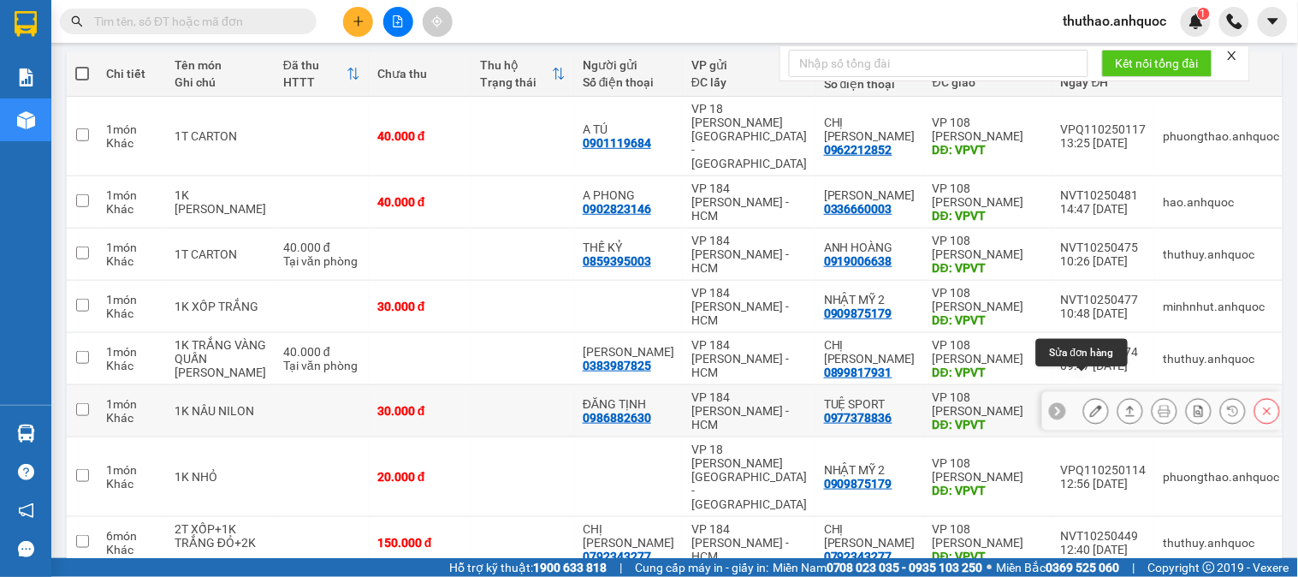
click at [1090, 405] on icon at bounding box center [1096, 411] width 12 height 12
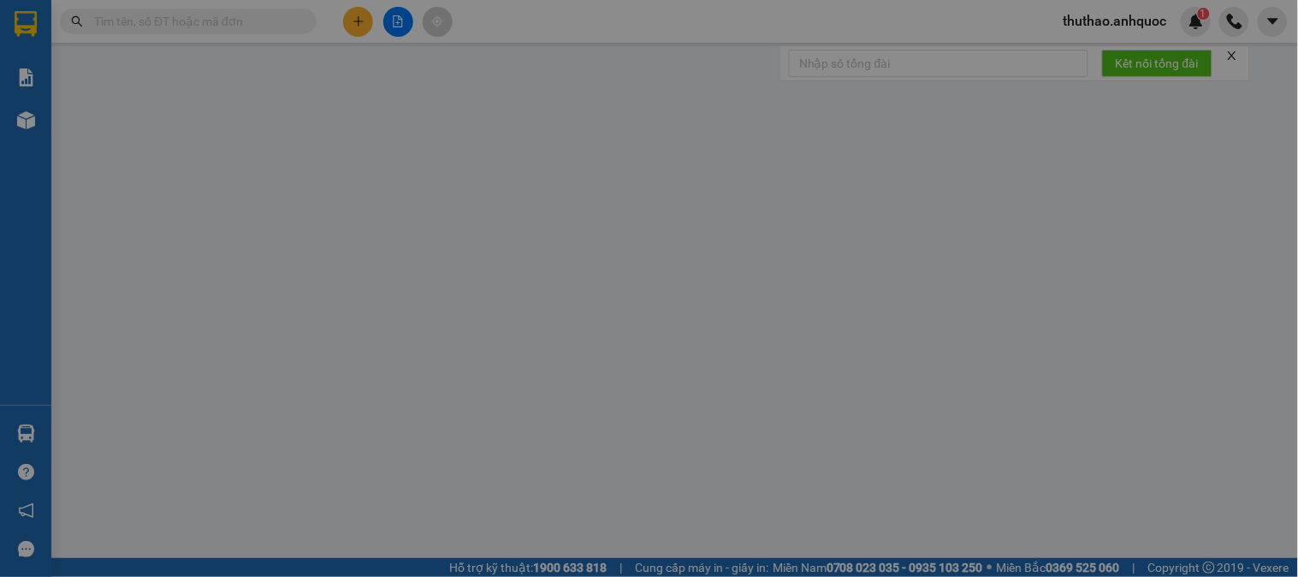
type input "0986882630"
type input "ĐĂNG TỊNH"
type input "0977378836"
type input "TUỆ SPORT"
type input "VPVT"
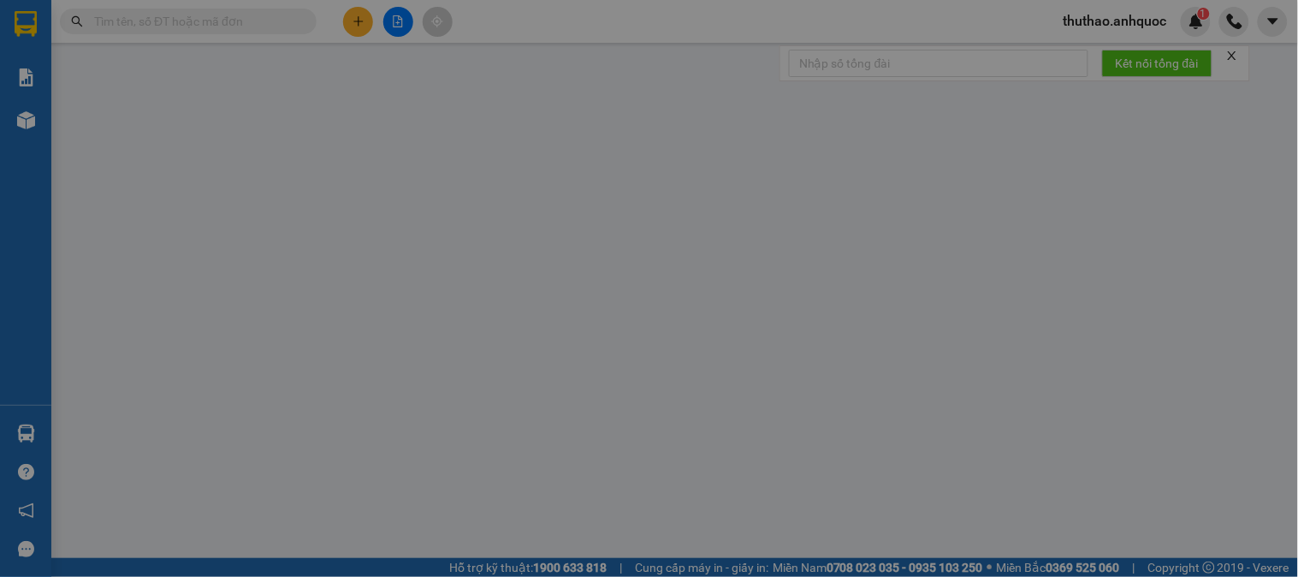
type input "CK SCB 12/10"
type input "30.000"
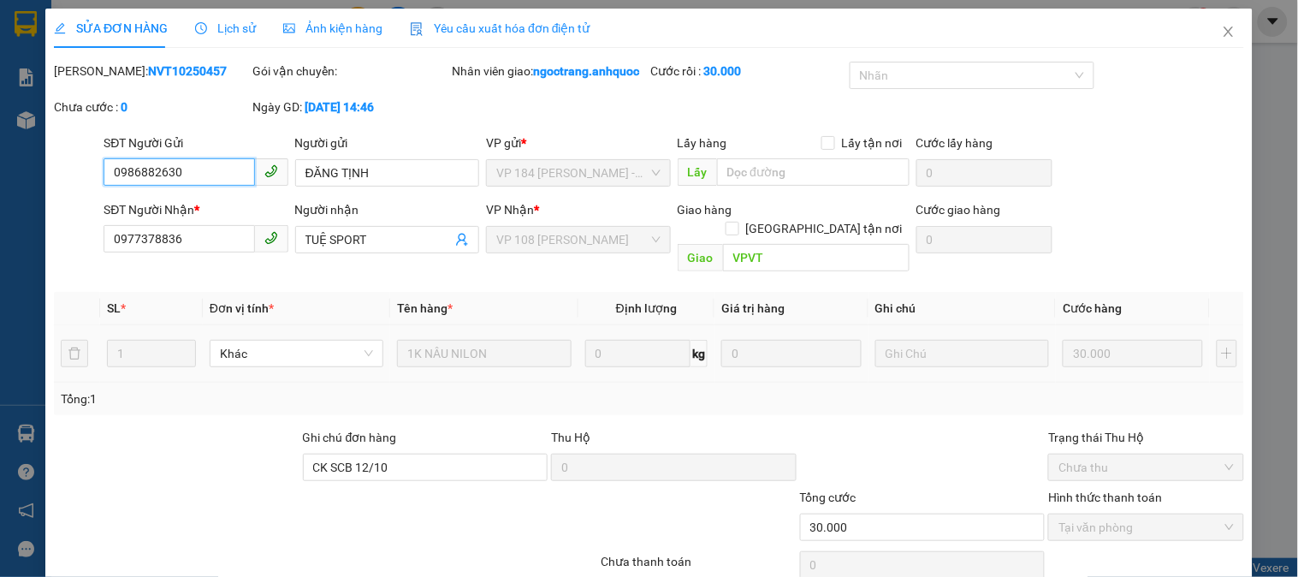
checkbox input "true"
click at [1222, 29] on icon "close" at bounding box center [1229, 32] width 14 height 14
